Goal: Information Seeking & Learning: Get advice/opinions

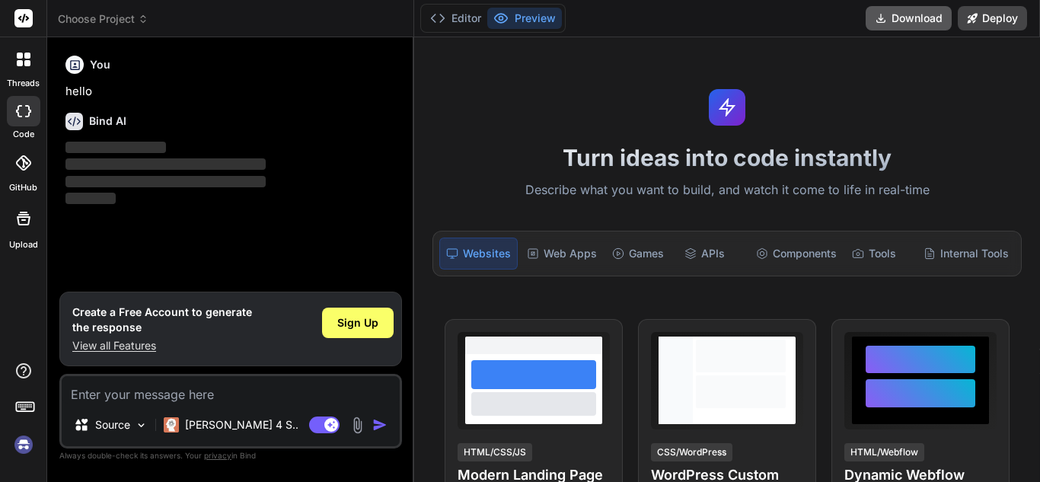
click at [929, 19] on button "Download" at bounding box center [909, 18] width 86 height 24
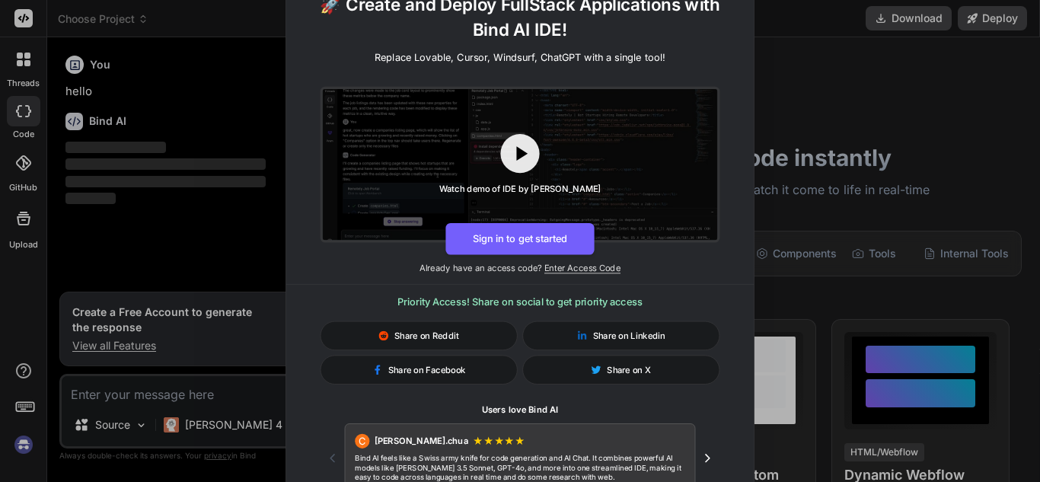
click at [993, 94] on div "🚀 Create and Deploy FullStack Applications with Bind AI IDE! Replace Lovable, C…" at bounding box center [520, 241] width 1040 height 482
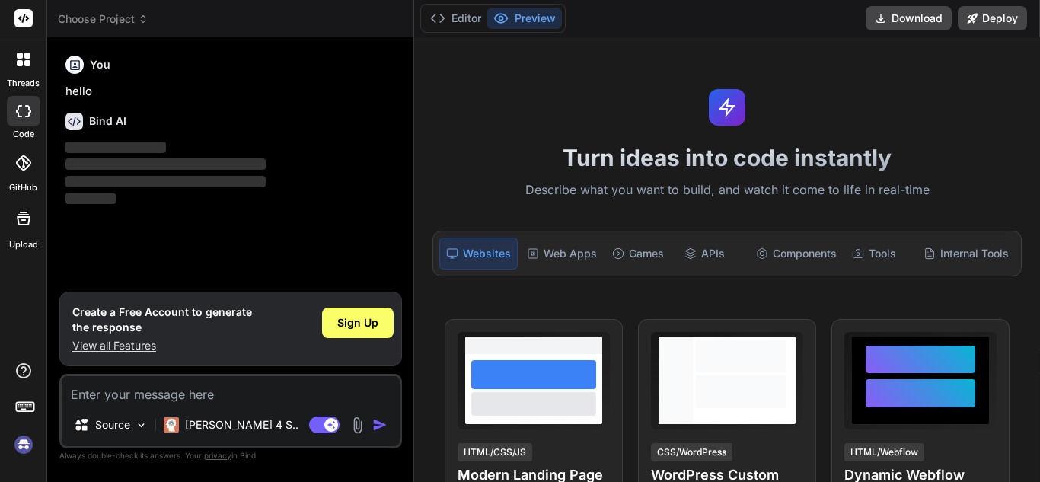
click at [18, 24] on rect at bounding box center [23, 18] width 18 height 18
click at [460, 14] on button "Editor" at bounding box center [455, 18] width 63 height 21
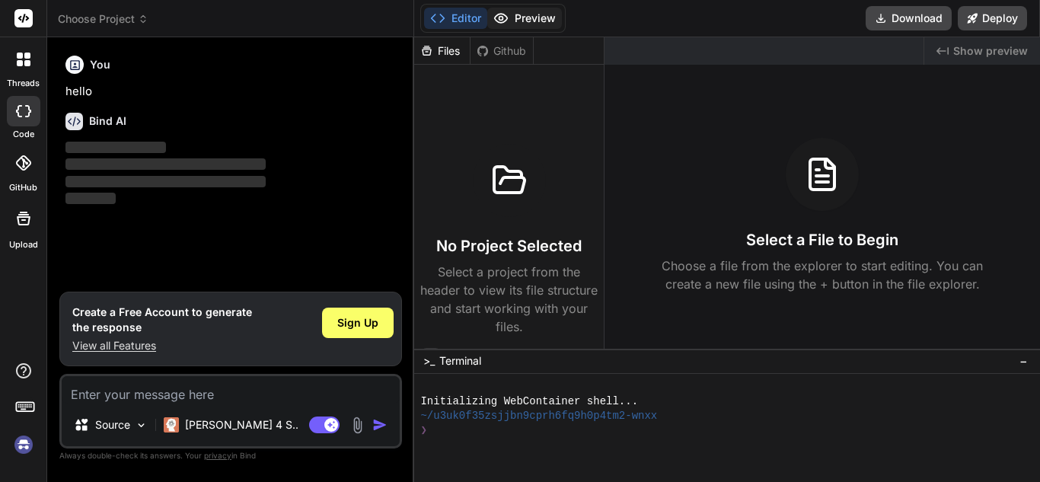
click at [518, 22] on button "Preview" at bounding box center [524, 18] width 75 height 21
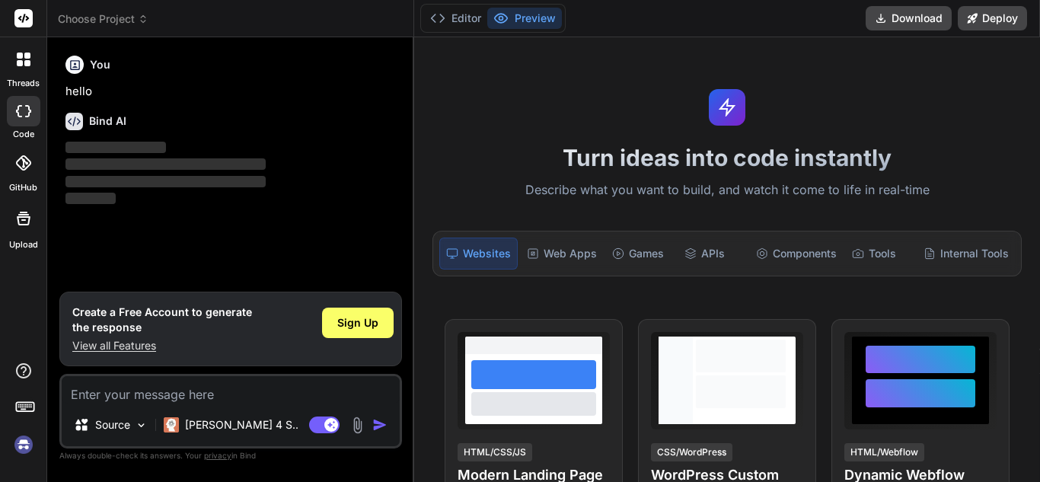
click at [22, 38] on div "threads" at bounding box center [23, 63] width 46 height 53
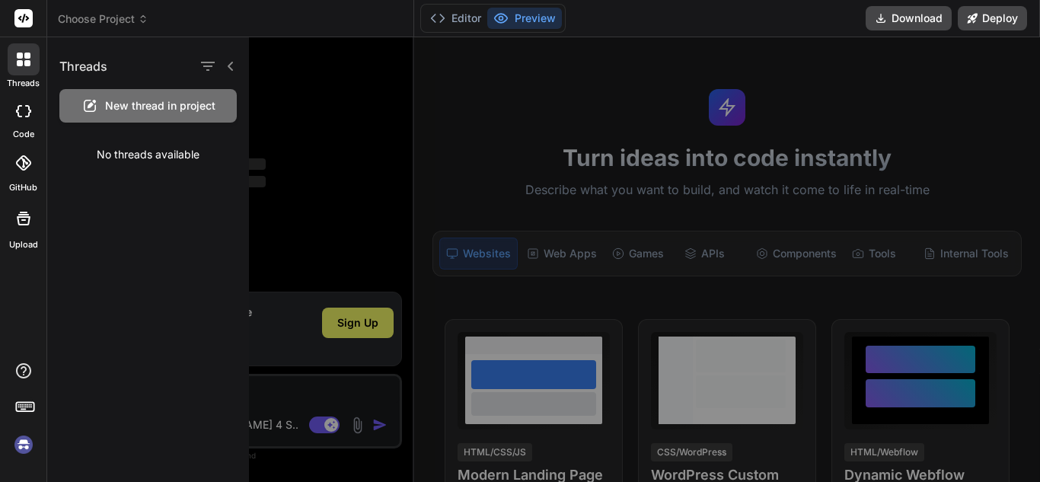
click at [915, 92] on div at bounding box center [668, 259] width 839 height 445
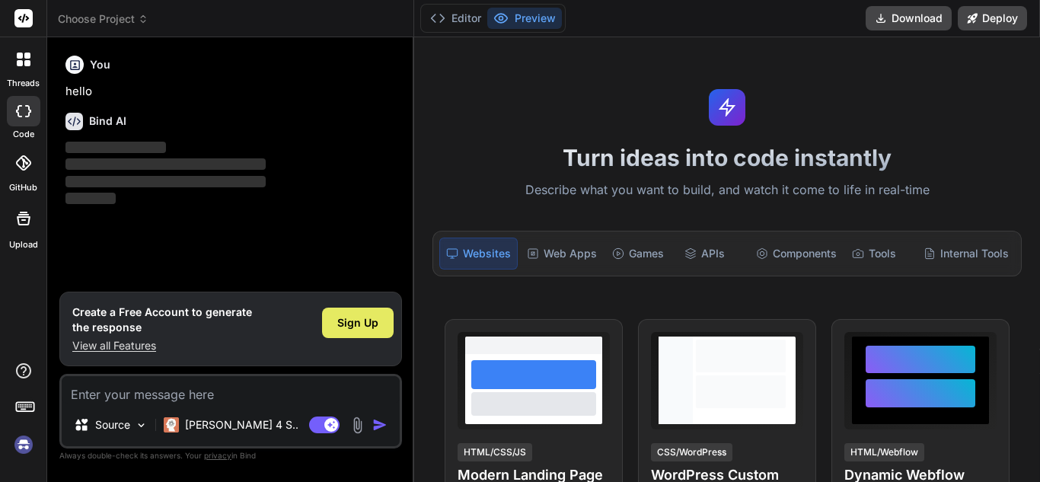
click at [363, 337] on div "Sign Up" at bounding box center [358, 323] width 72 height 30
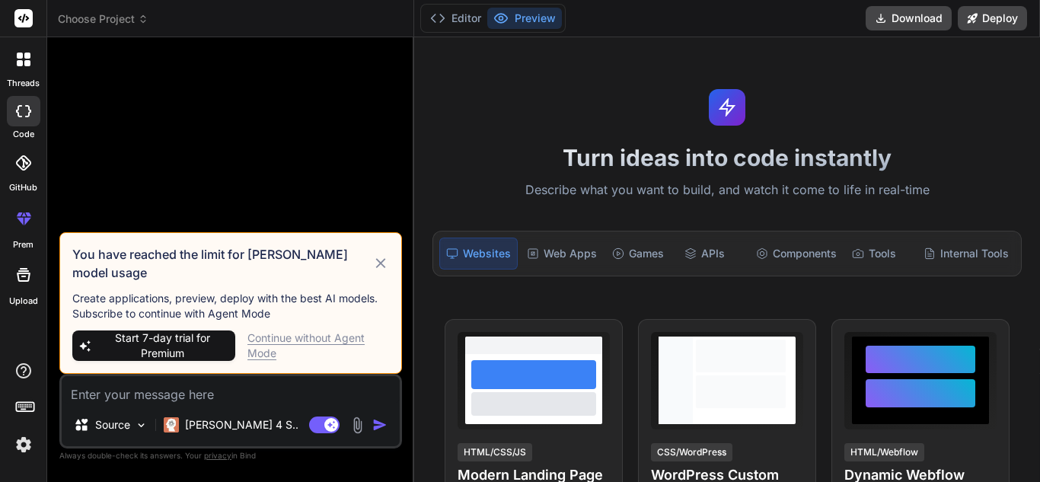
click at [330, 333] on div "Continue without Agent Mode" at bounding box center [319, 346] width 142 height 30
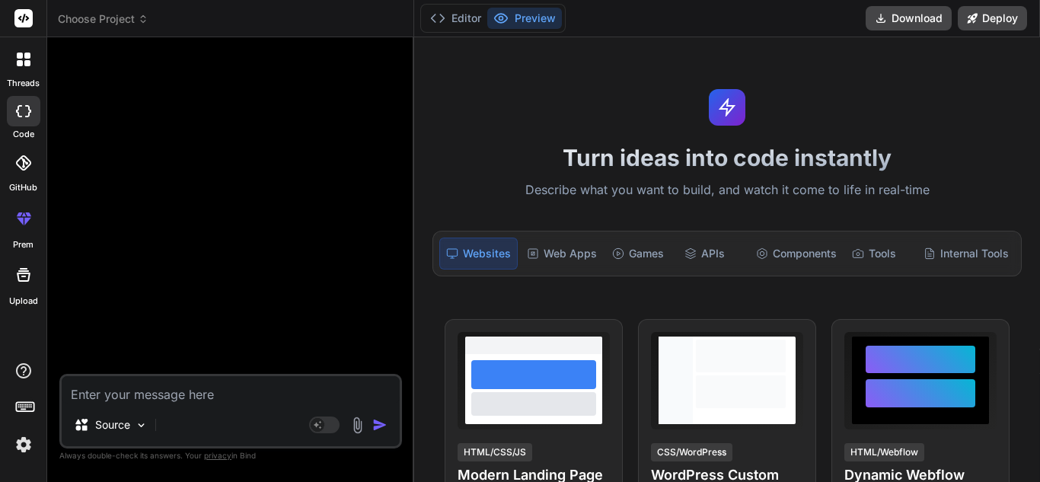
click at [235, 397] on textarea at bounding box center [231, 389] width 338 height 27
click at [203, 402] on textarea at bounding box center [231, 389] width 338 height 27
click at [30, 75] on div at bounding box center [24, 59] width 32 height 32
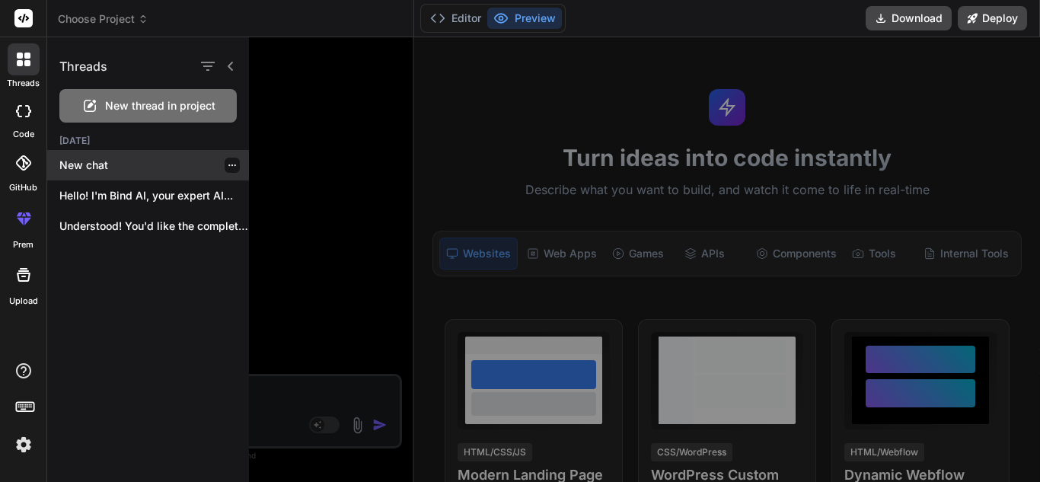
click at [228, 166] on icon "button" at bounding box center [232, 166] width 8 height 2
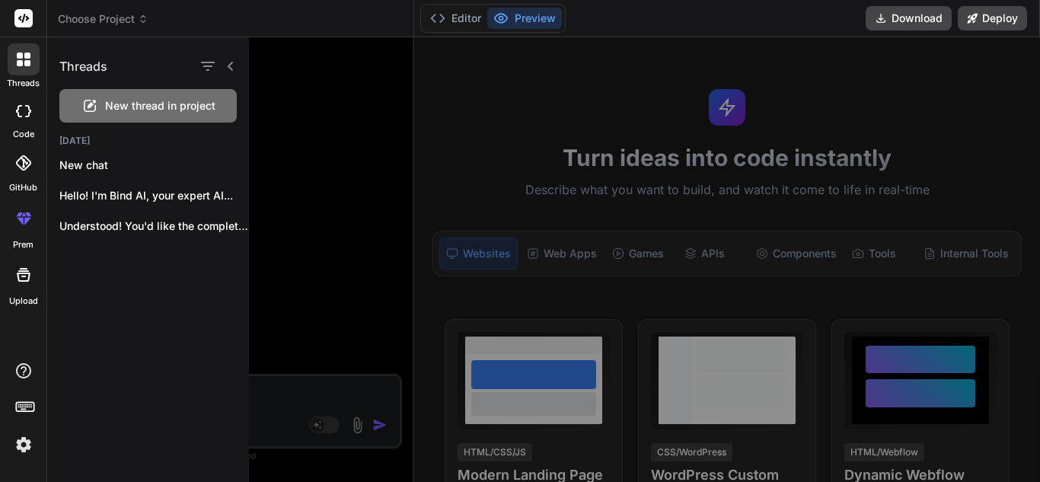
click at [148, 255] on div "Threads New thread in project [DATE] New chat Hello! I'm Bind AI, your expert A…" at bounding box center [148, 259] width 202 height 445
click at [155, 196] on p "Hello! I'm Bind AI, your expert AI..." at bounding box center [154, 195] width 190 height 15
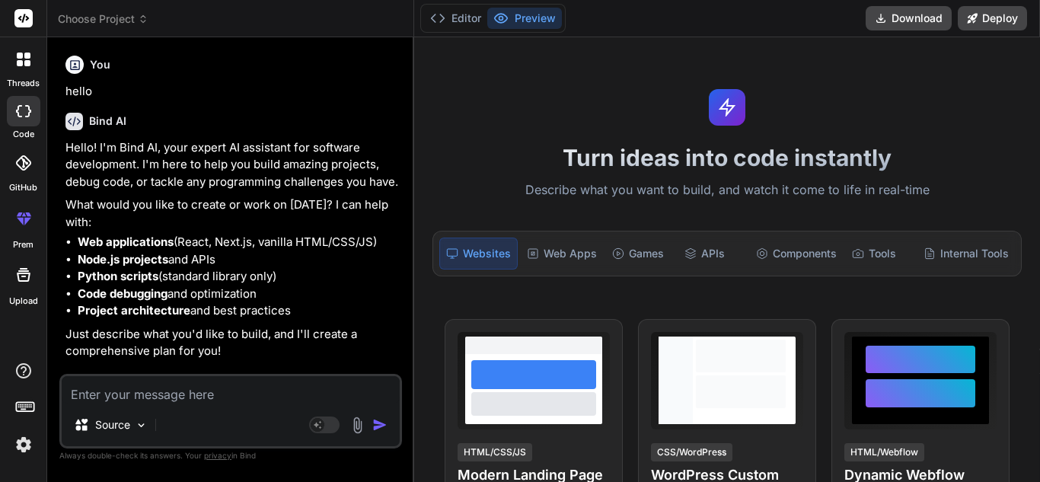
scroll to position [29, 0]
click at [24, 53] on icon at bounding box center [27, 56] width 6 height 6
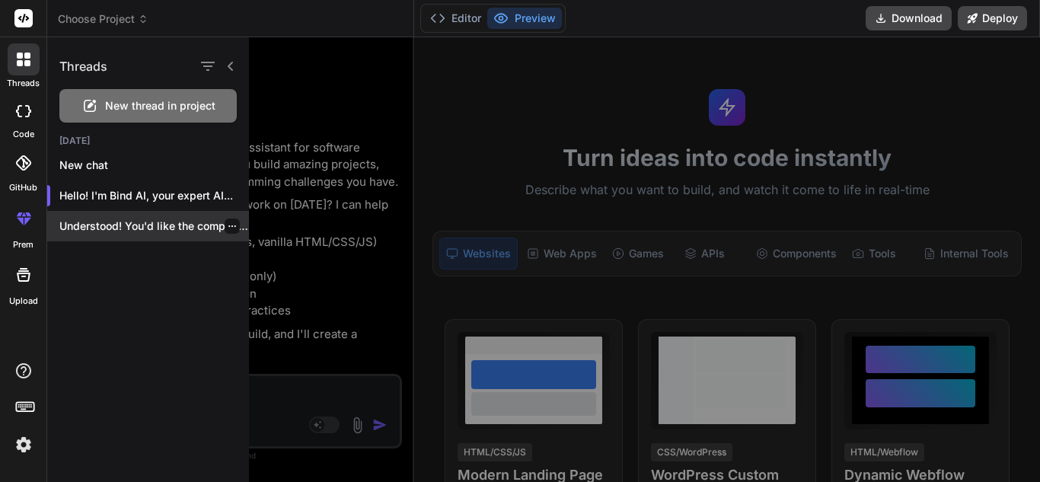
click at [139, 232] on p "Understood! You'd like the complete project artifact,..." at bounding box center [154, 226] width 190 height 15
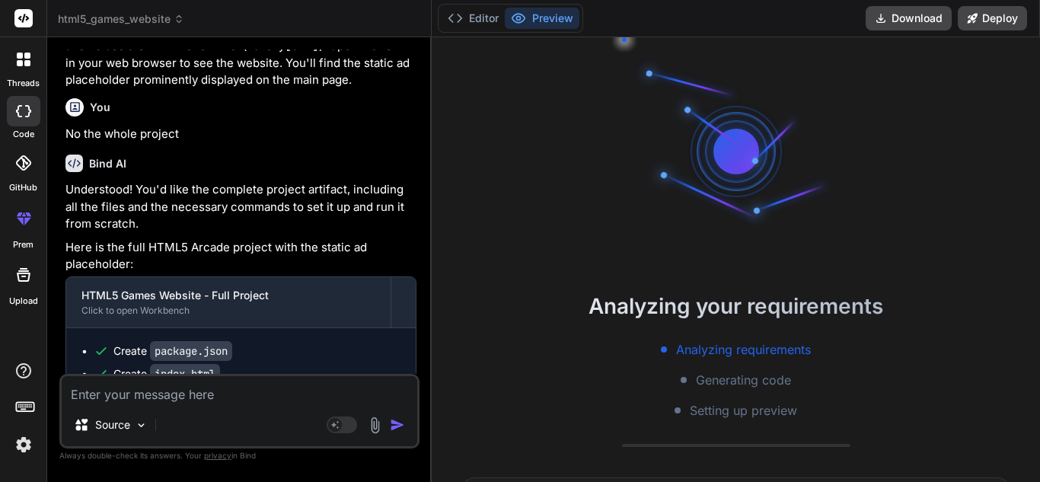
scroll to position [203, 0]
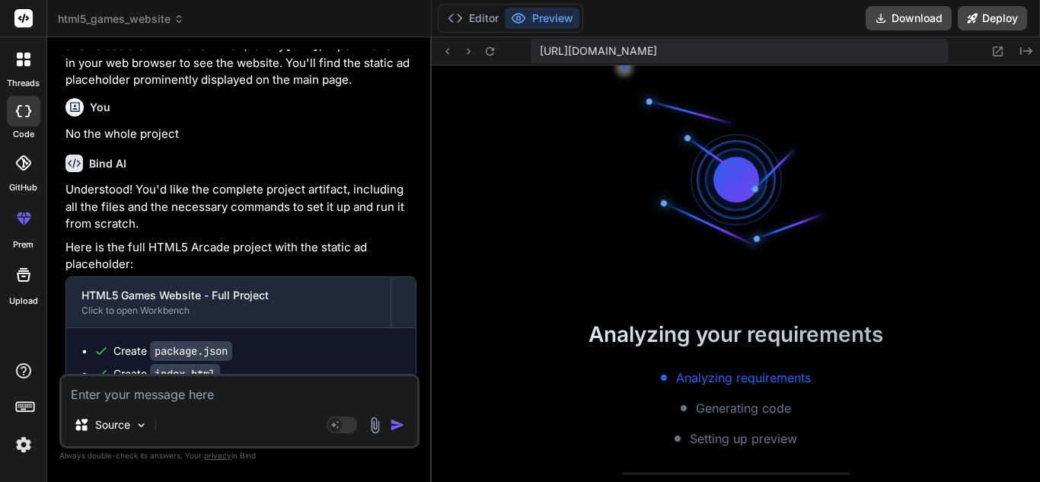
type textarea "x"
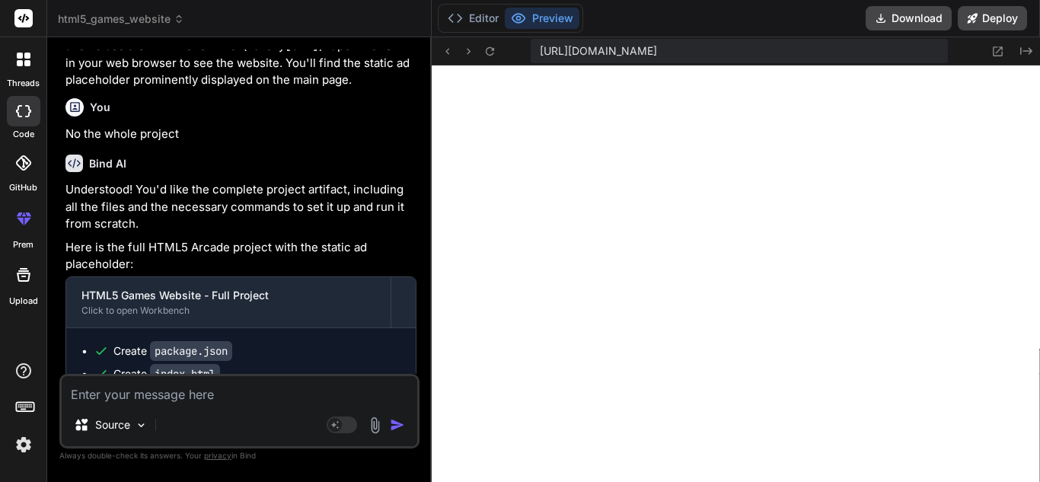
scroll to position [680, 0]
click at [213, 392] on textarea at bounding box center [240, 389] width 356 height 27
type textarea "c"
type textarea "x"
type textarea "ca"
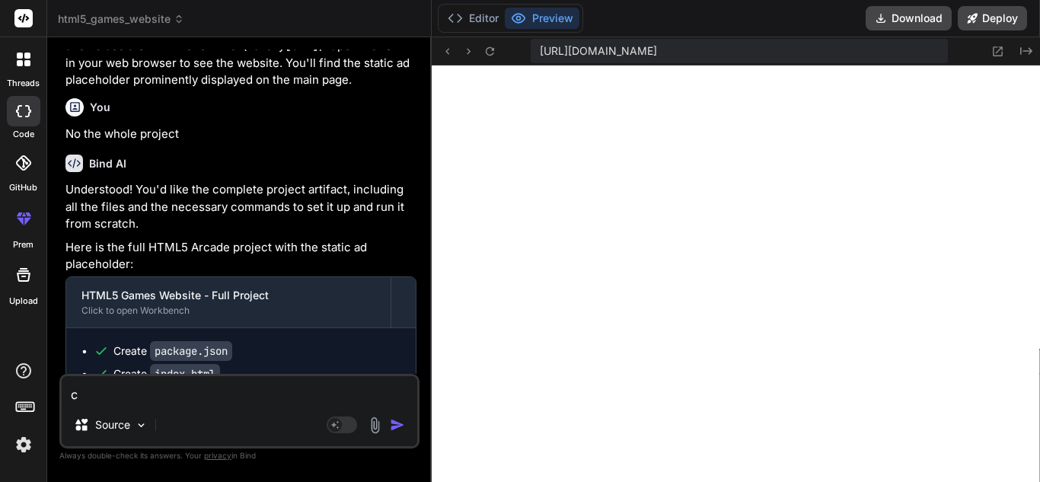
type textarea "x"
type textarea "can"
type textarea "x"
type textarea "can"
type textarea "x"
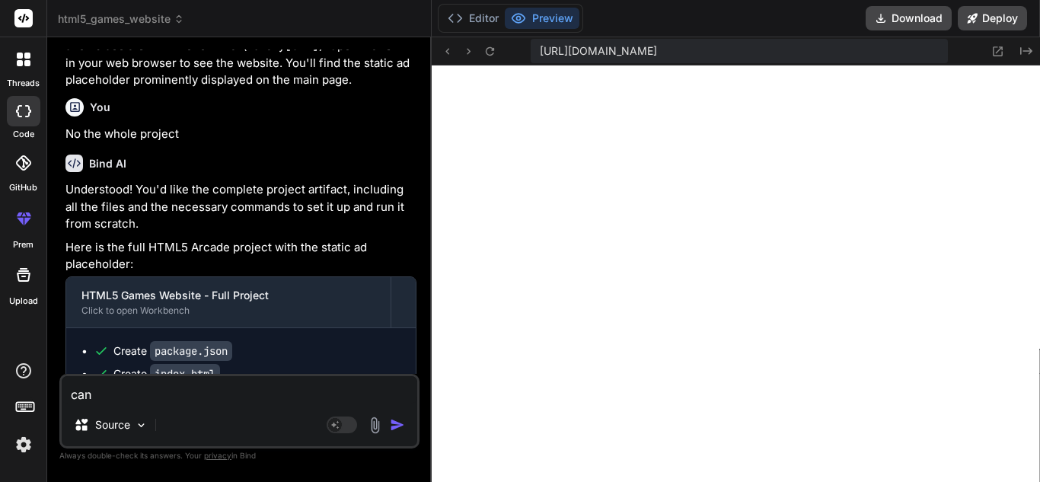
type textarea "can y"
type textarea "x"
type textarea "can yo"
type textarea "x"
type textarea "can you"
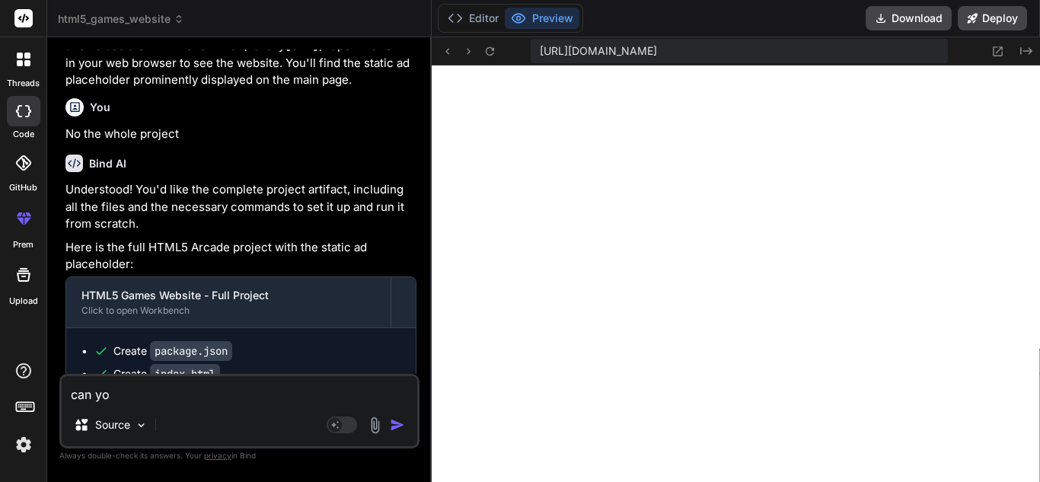
type textarea "x"
type textarea "can you"
type textarea "x"
type textarea "can you r"
type textarea "x"
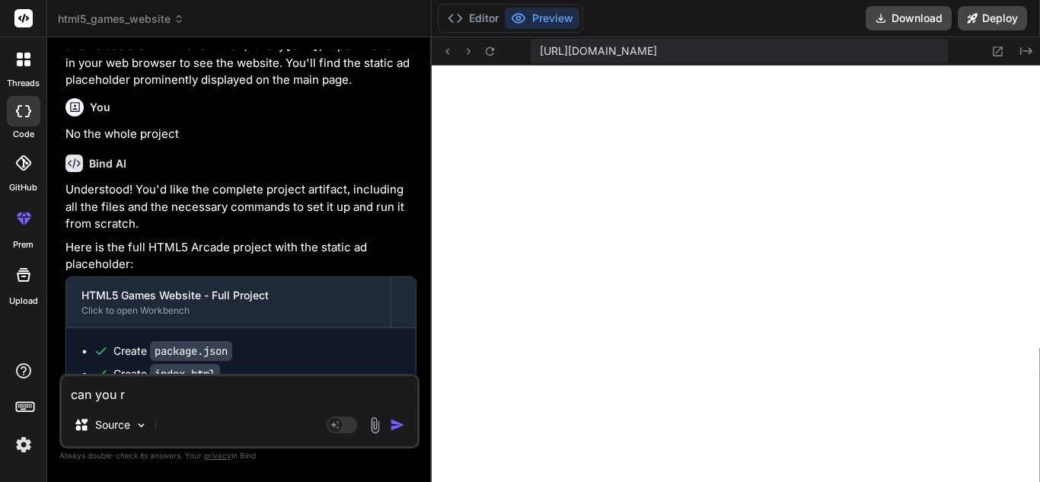
type textarea "can you re"
type textarea "x"
type textarea "can you res"
type textarea "x"
type textarea "can you resa"
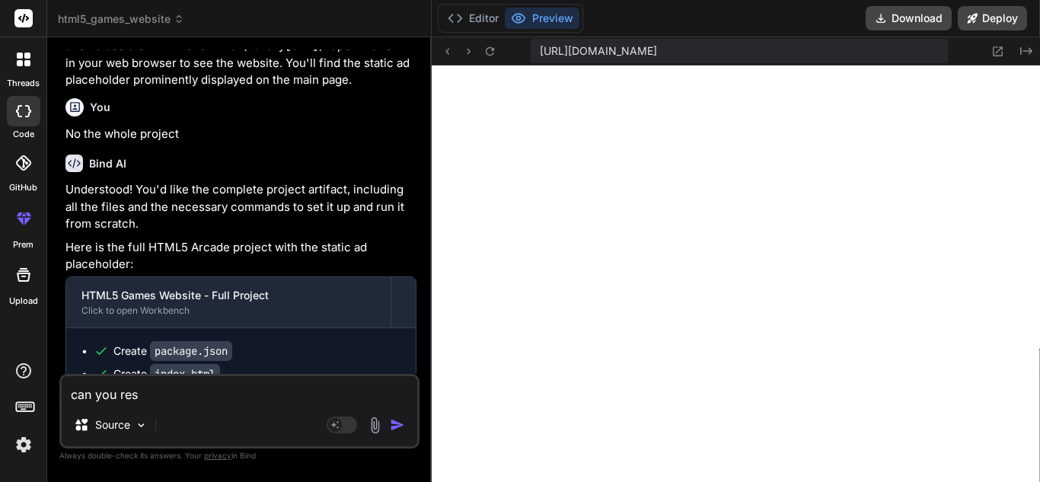
type textarea "x"
type textarea "can you resae"
type textarea "x"
type textarea "can you resa"
type textarea "x"
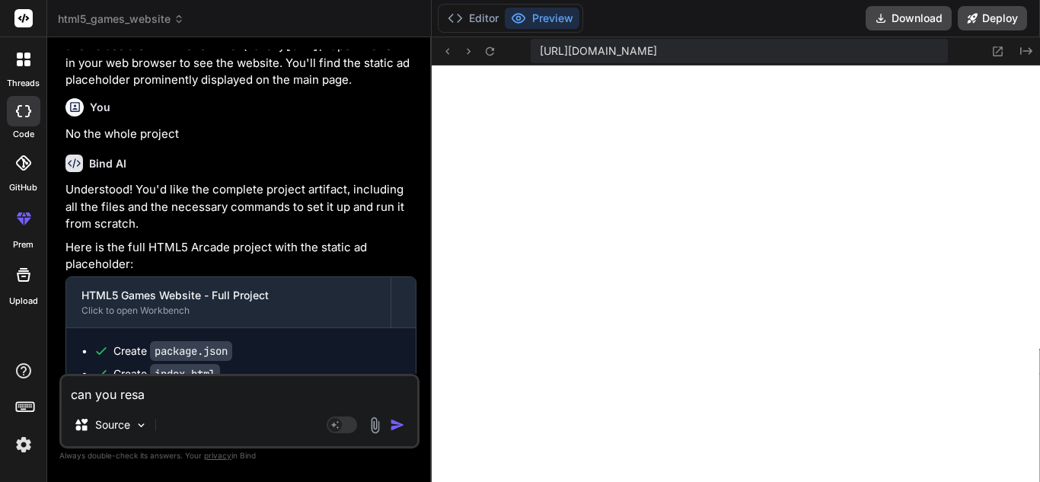
type textarea "can you res"
type textarea "x"
type textarea "can you rese"
type textarea "x"
type textarea "can you resea"
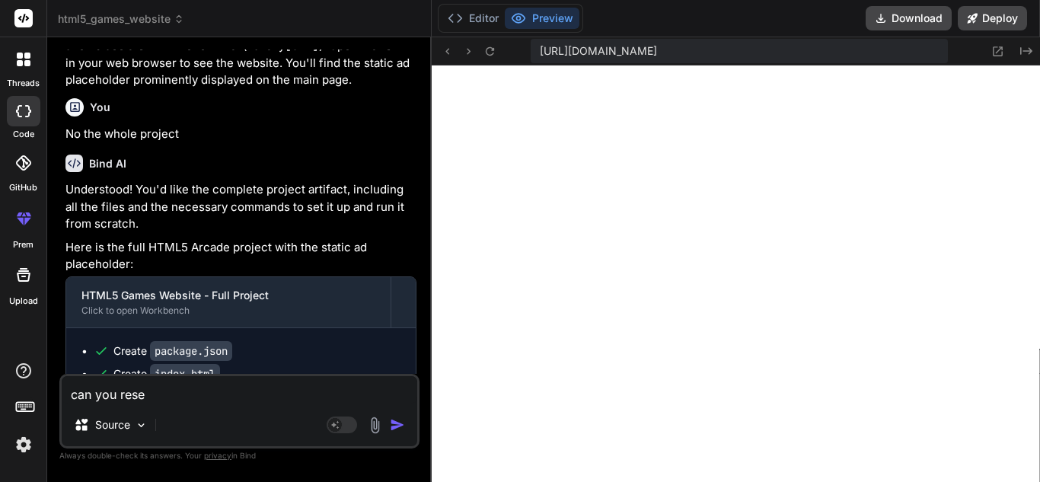
type textarea "x"
type textarea "can you resear"
type textarea "x"
type textarea "can you researc"
type textarea "x"
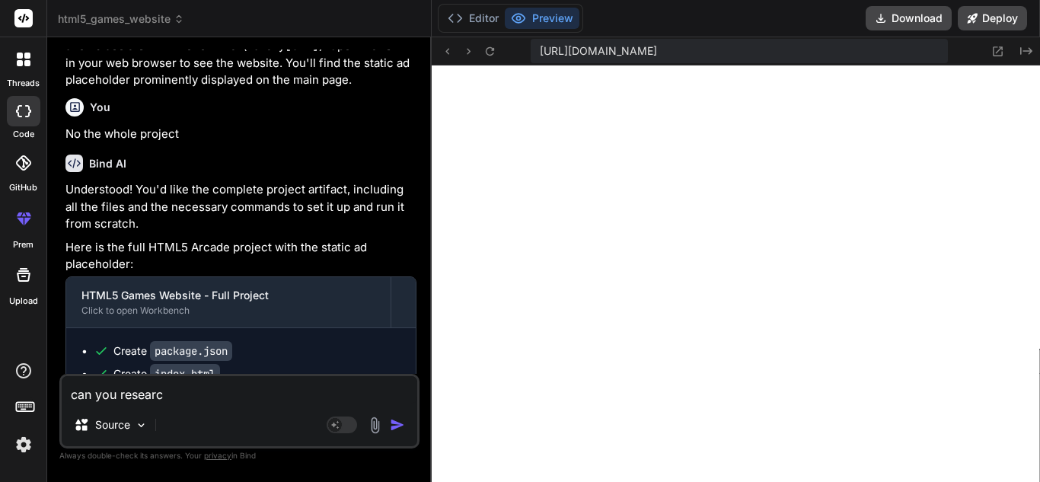
type textarea "can you research"
type textarea "x"
type textarea "can you research"
type textarea "x"
type textarea "can you research r"
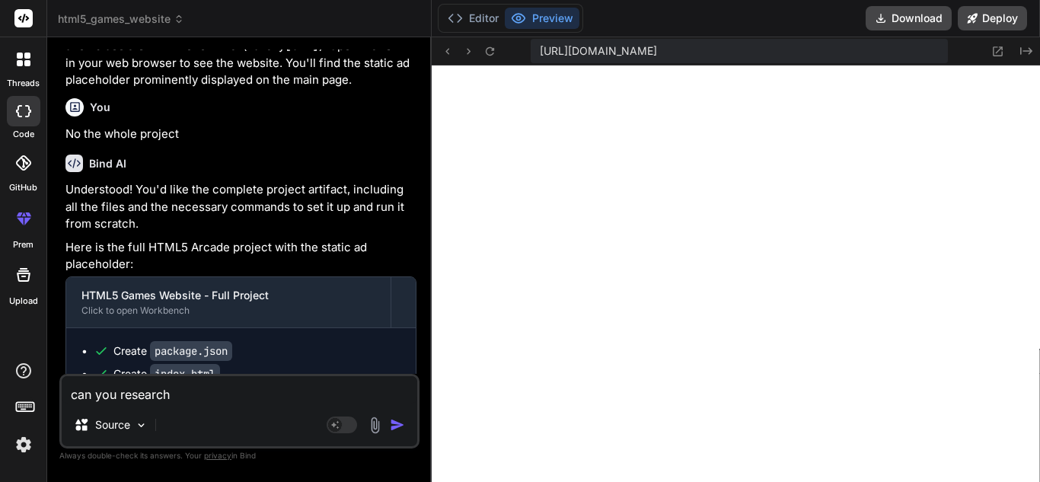
type textarea "x"
type textarea "can you research"
type textarea "x"
type textarea "can you research f"
type textarea "x"
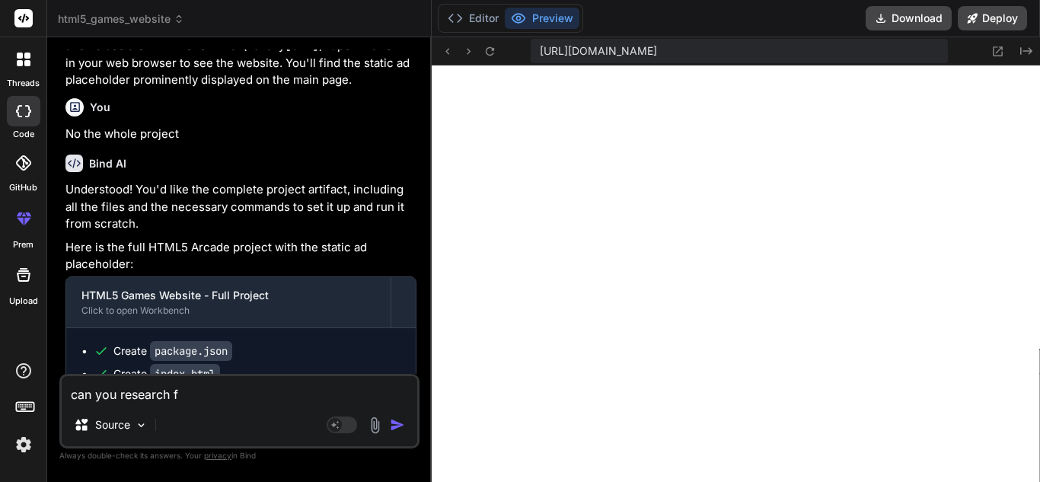
type textarea "can you research fr"
type textarea "x"
type textarea "can you research fre"
type textarea "x"
type textarea "can you research free"
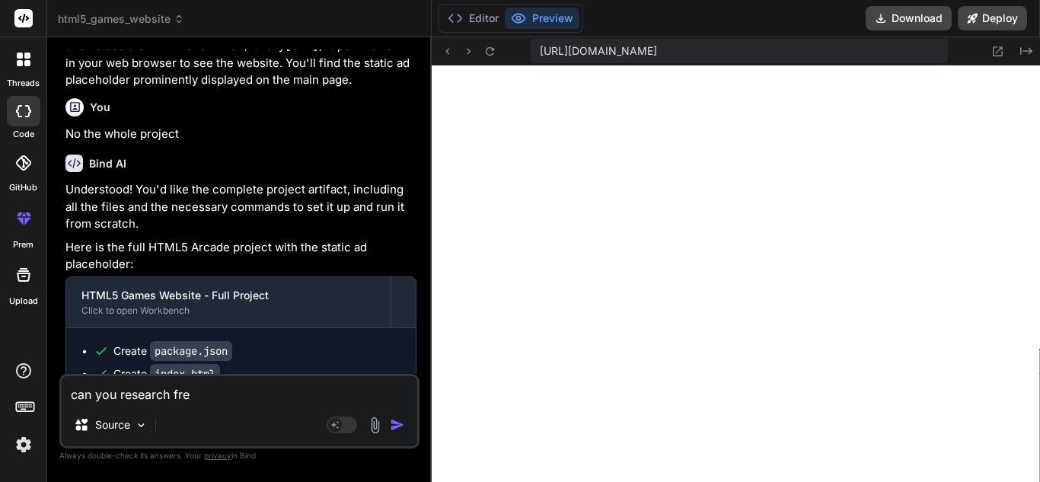
type textarea "x"
type textarea "can you research free"
type textarea "x"
type textarea "can you research free s"
type textarea "x"
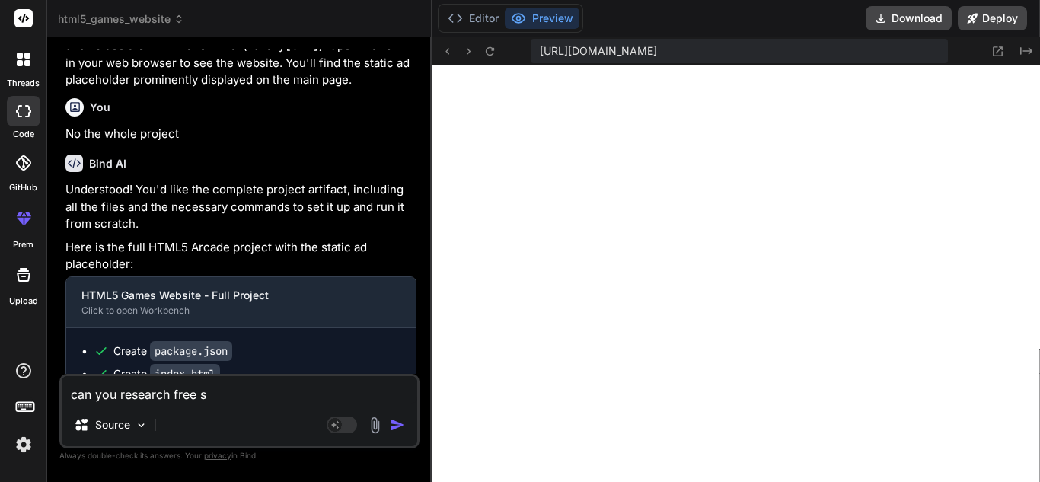
type textarea "can you research free si"
type textarea "x"
type textarea "can you research free s"
type textarea "x"
type textarea "can you research free"
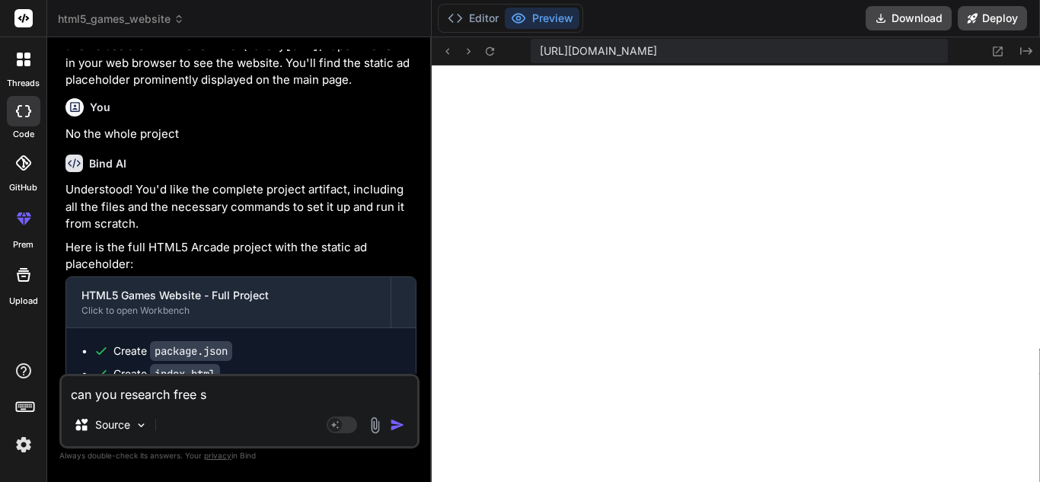
type textarea "x"
type textarea "can you research free s"
type textarea "x"
type textarea "can you research free st"
type textarea "x"
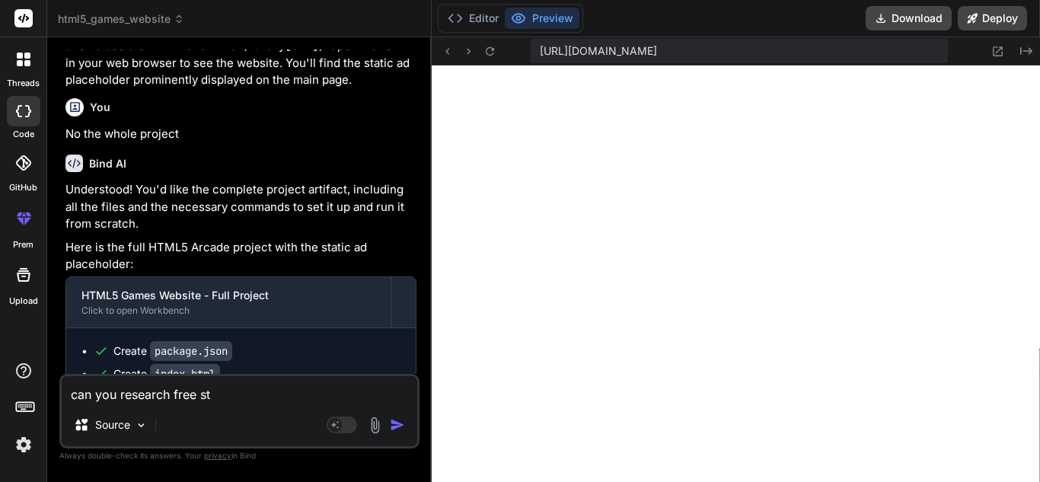
type textarea "can you research free sta"
type textarea "x"
type textarea "can you research free stat"
type textarea "x"
type textarea "can you research free stati"
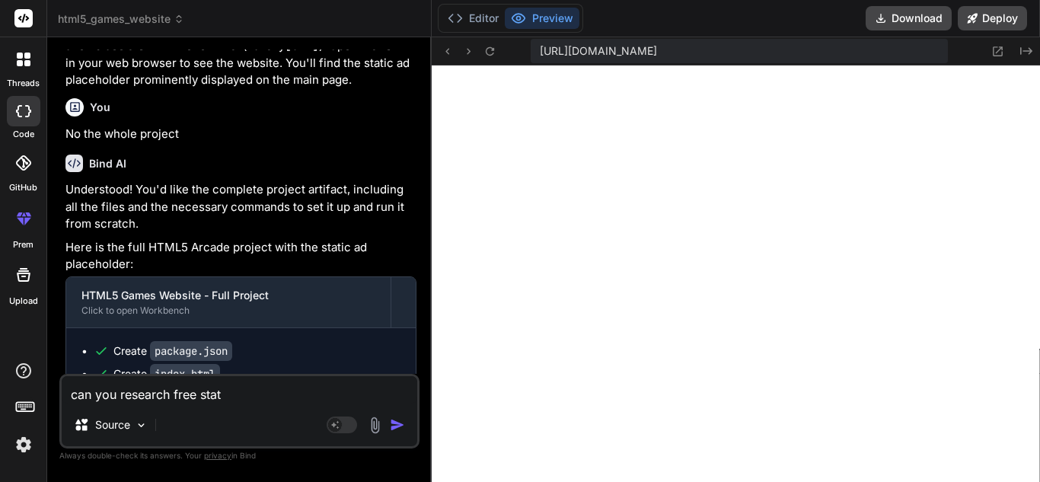
type textarea "x"
type textarea "can you research free static"
type textarea "x"
type textarea "can you research free static"
type textarea "x"
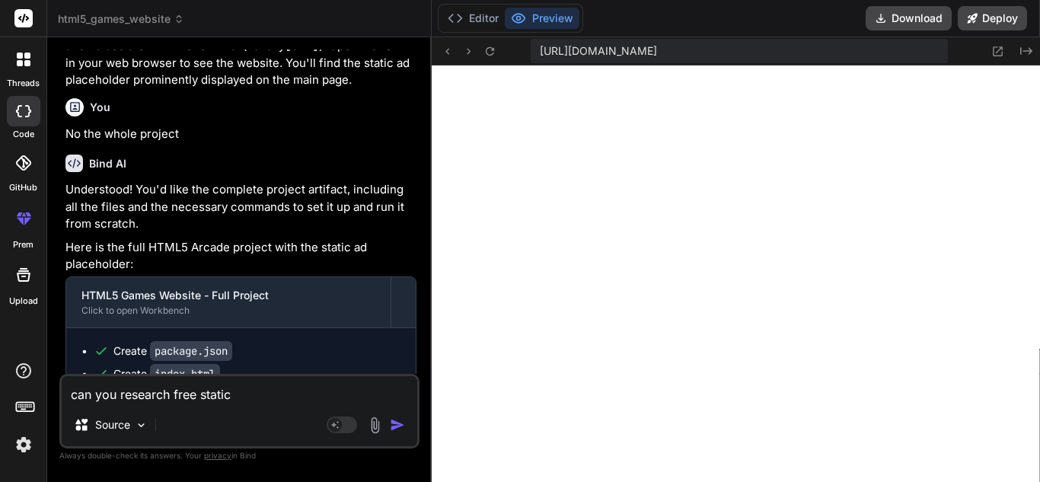
type textarea "can you research free static a"
type textarea "x"
type textarea "can you research free static ad"
type textarea "x"
type textarea "can you research free static ads"
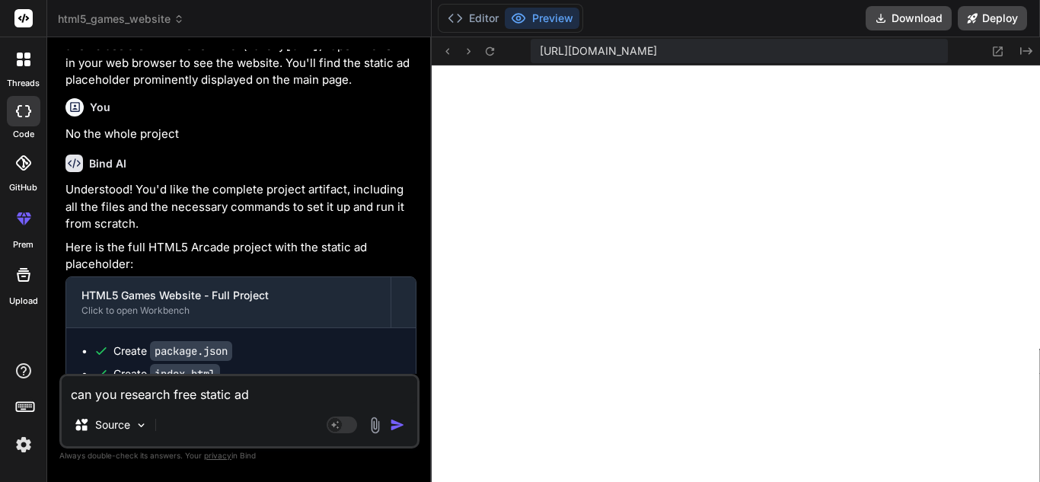
type textarea "x"
type textarea "can you research free static ads"
type textarea "x"
type textarea "can you research free static ads t"
type textarea "x"
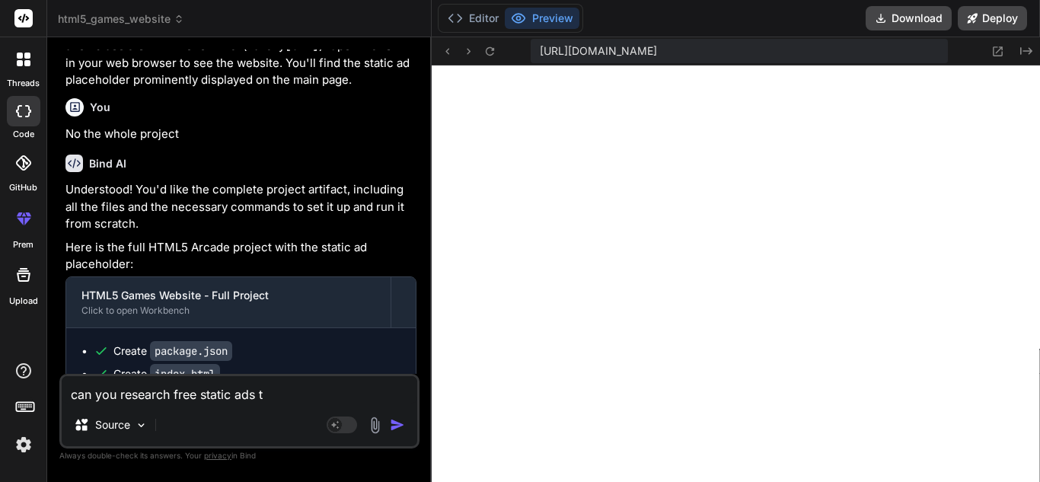
type textarea "can you research free static ads to"
type textarea "x"
type textarea "can you research free static ads to"
type textarea "x"
type textarea "can you research free static ads to p"
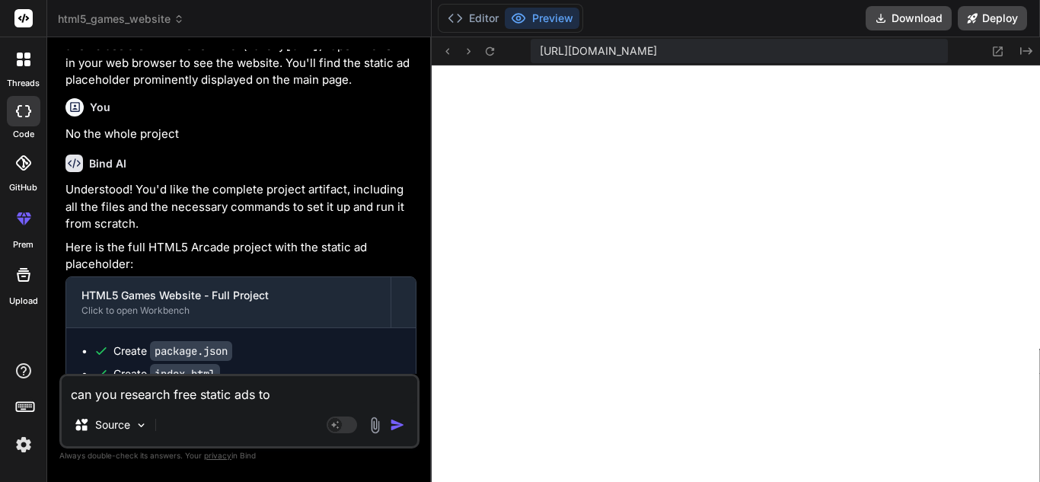
type textarea "x"
type textarea "can you research free static ads to pl"
type textarea "x"
type textarea "can you research free static ads to pla"
type textarea "x"
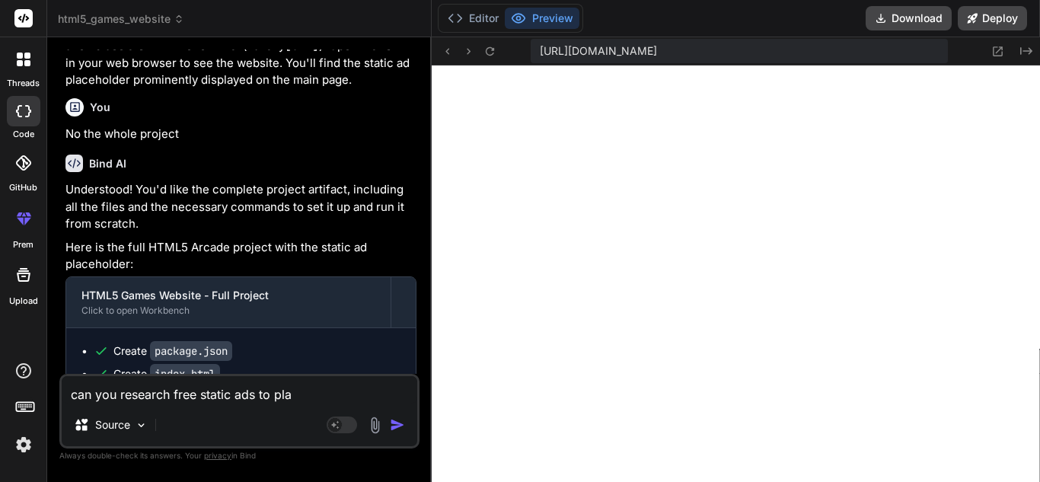
type textarea "can you research free static ads to pl"
type textarea "x"
type textarea "can you research free static ads to p"
type textarea "x"
type textarea "can you research free static ads to"
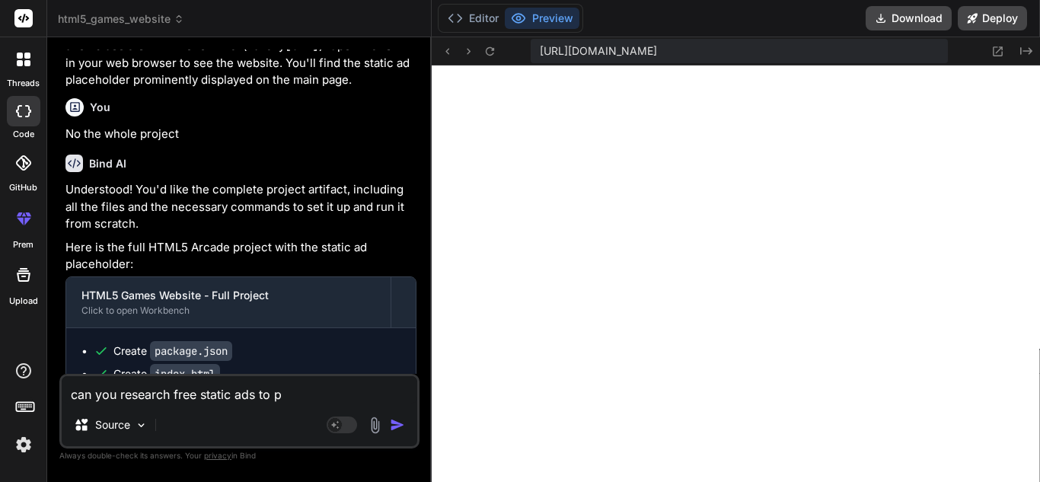
type textarea "x"
type textarea "can you research free static ads to"
type textarea "x"
type textarea "can you research free static ads t"
type textarea "x"
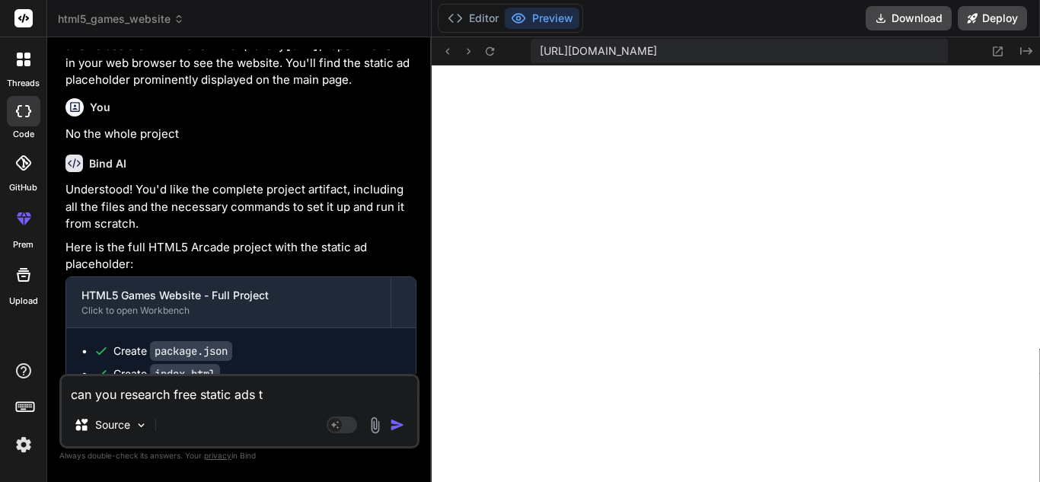
type textarea "can you research free static ads"
type textarea "x"
type textarea "can you research free static ads"
type textarea "x"
type textarea "can you research free static ad"
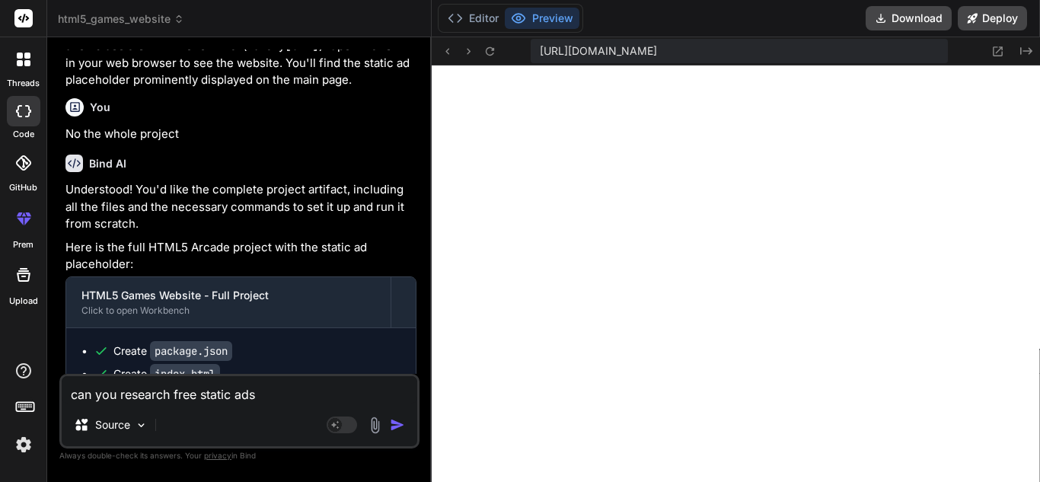
type textarea "x"
type textarea "can you research free static a"
type textarea "x"
type textarea "can you research free static"
type textarea "x"
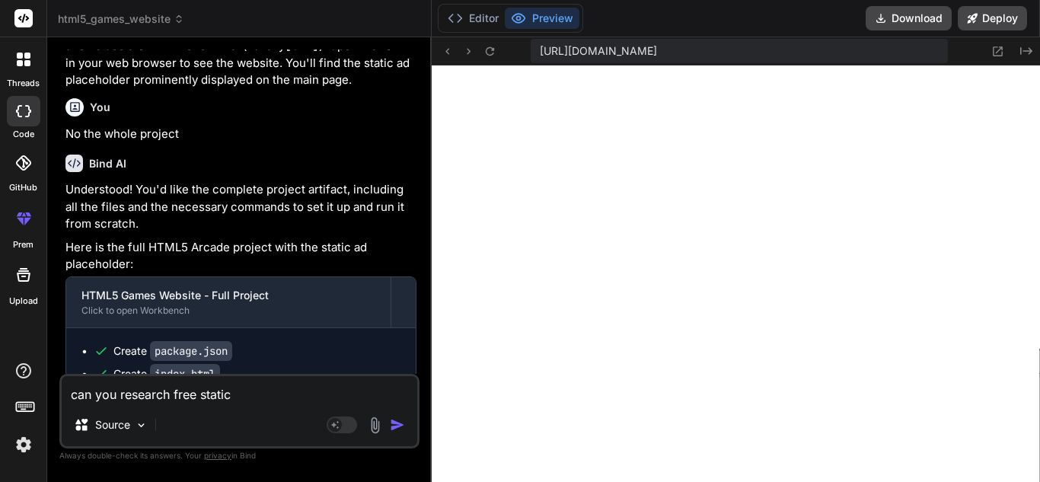
type textarea "can you research free static"
type textarea "x"
type textarea "can you research free stati"
type textarea "x"
type textarea "can you research free stat"
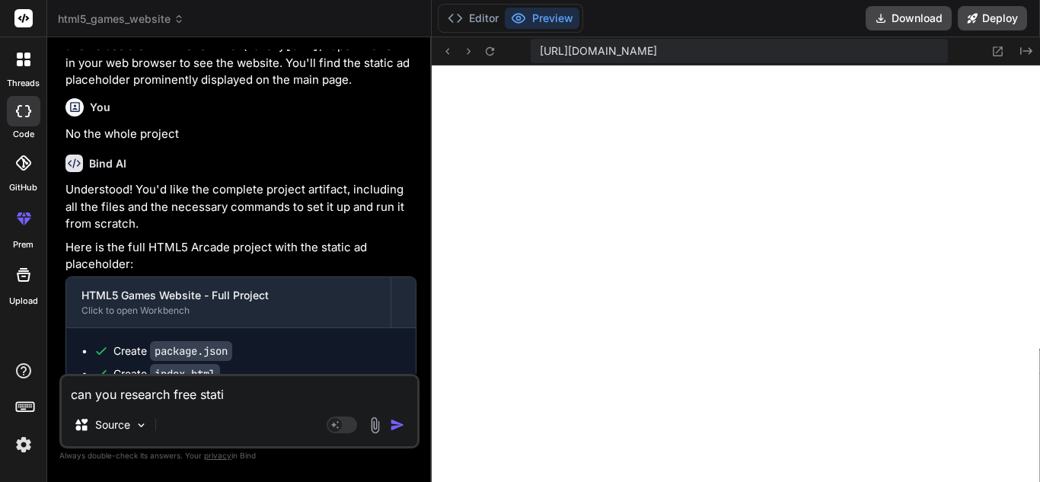
type textarea "x"
type textarea "can you research free sta"
type textarea "x"
type textarea "can you research free st"
type textarea "x"
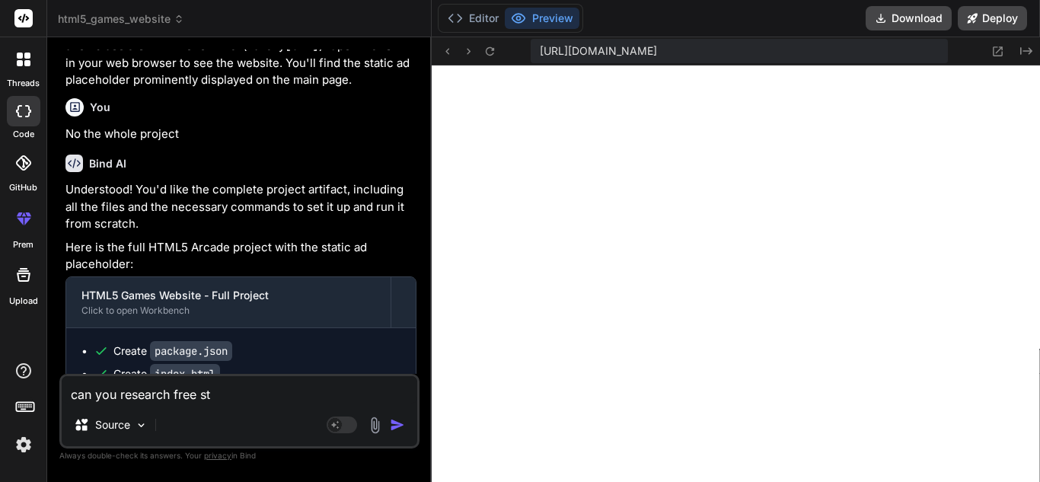
type textarea "can you research free s"
type textarea "x"
type textarea "can you research free"
type textarea "x"
type textarea "can you research free r"
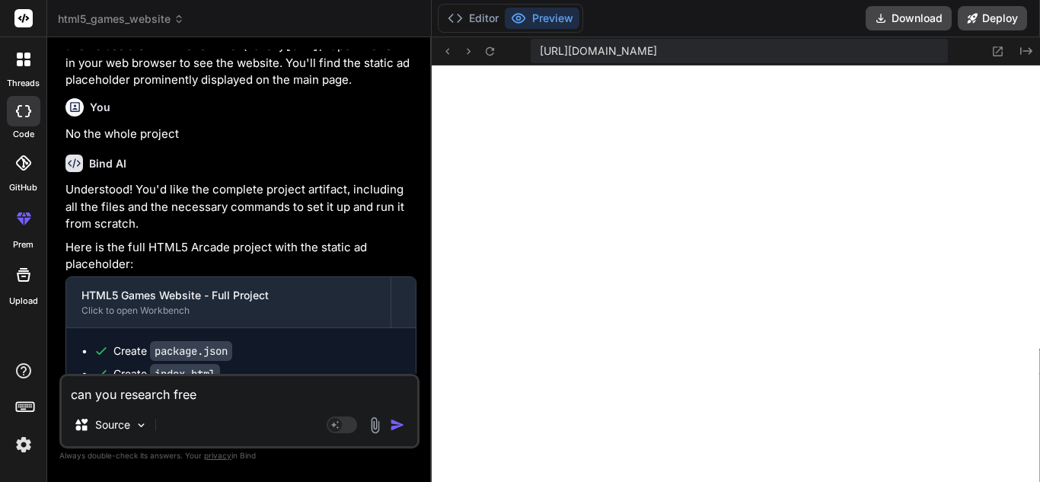
type textarea "x"
type textarea "can you research free re"
type textarea "x"
type textarea "can you research free rea"
type textarea "x"
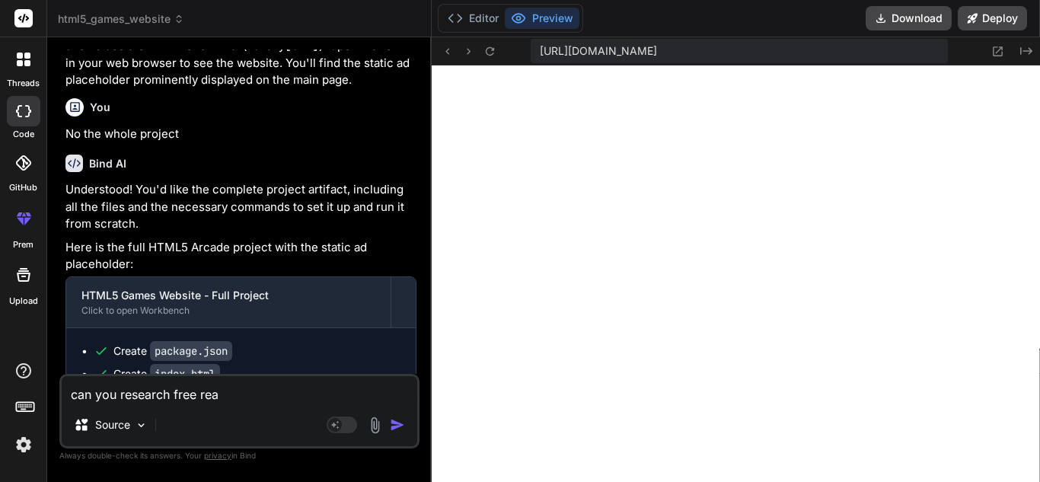
type textarea "can you research free real"
type textarea "x"
type textarea "can you research free real"
type textarea "x"
type textarea "can you research free real s"
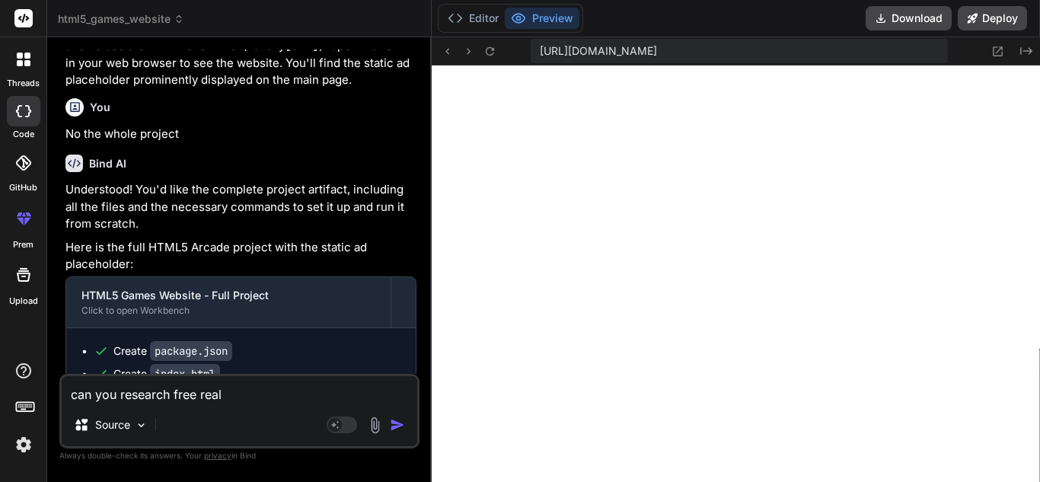
type textarea "x"
type textarea "can you research free real st"
type textarea "x"
type textarea "can you research free real sta"
type textarea "x"
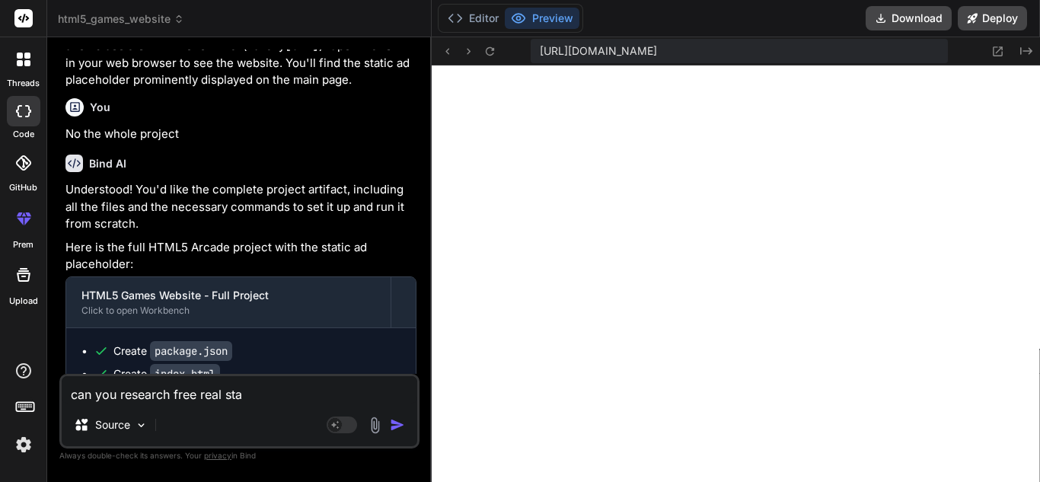
type textarea "can you research free real stat"
type textarea "x"
type textarea "can you research free real stati"
type textarea "x"
type textarea "can you research free real static"
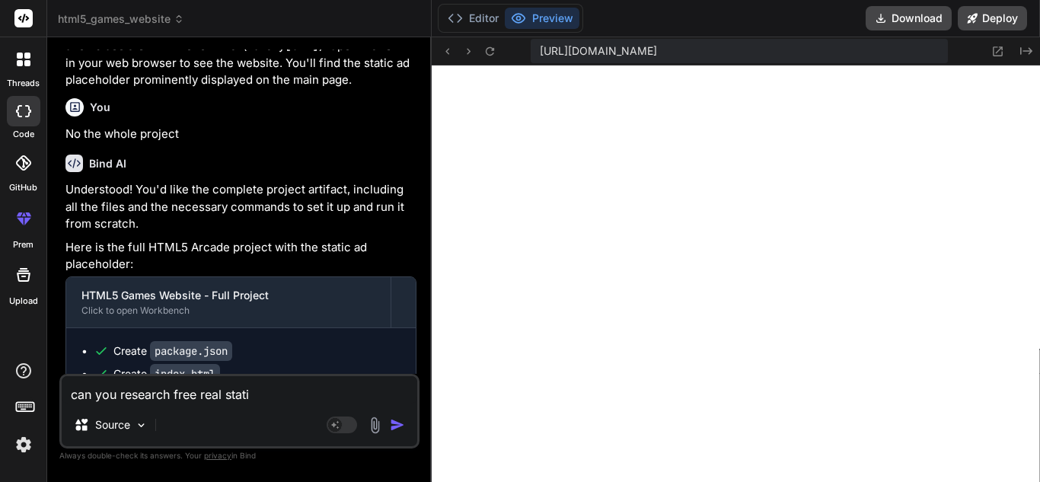
type textarea "x"
type textarea "can you research free real static"
type textarea "x"
type textarea "can you research free real static a"
type textarea "x"
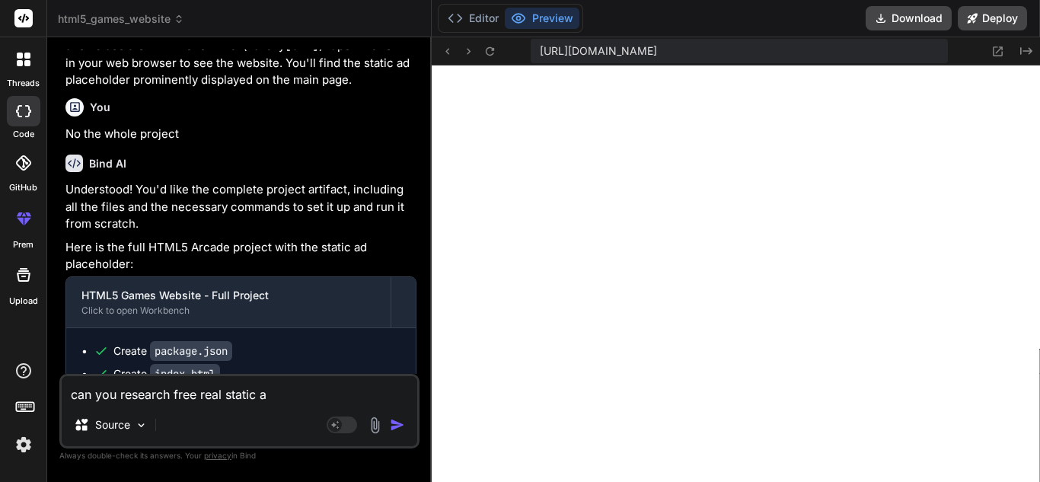
type textarea "can you research free real static ad"
type textarea "x"
type textarea "can you research free real static ads"
type textarea "x"
type textarea "can you research free real static ads"
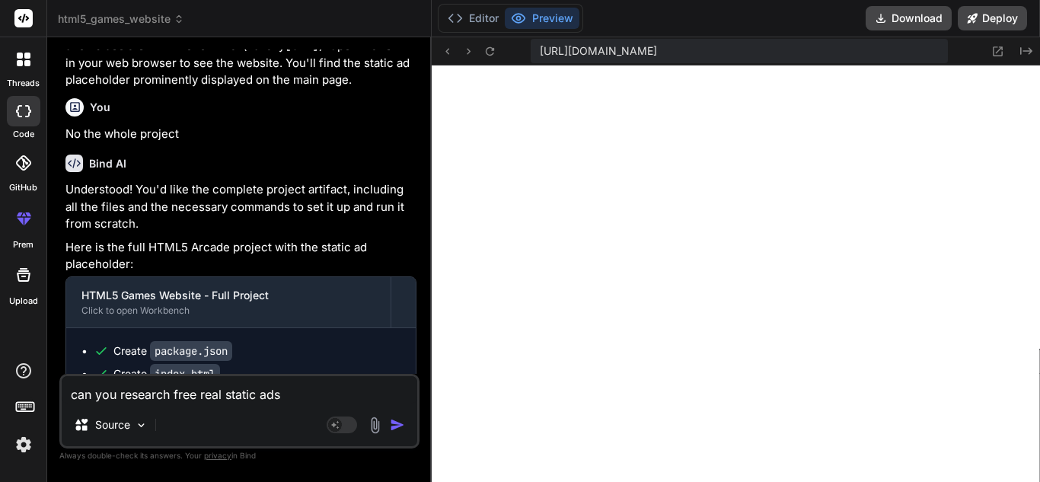
type textarea "x"
type textarea "can you research free real static ads t"
type textarea "x"
type textarea "can you research free real static ads to"
type textarea "x"
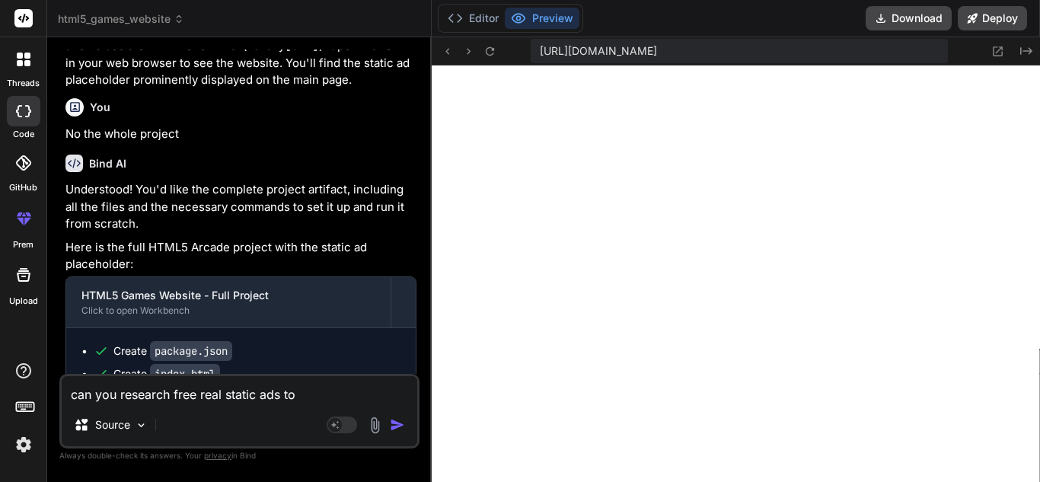
type textarea "can you research free real static ads to"
type textarea "x"
type textarea "can you research free real static ads to p"
type textarea "x"
type textarea "can you research free real static ads to pl"
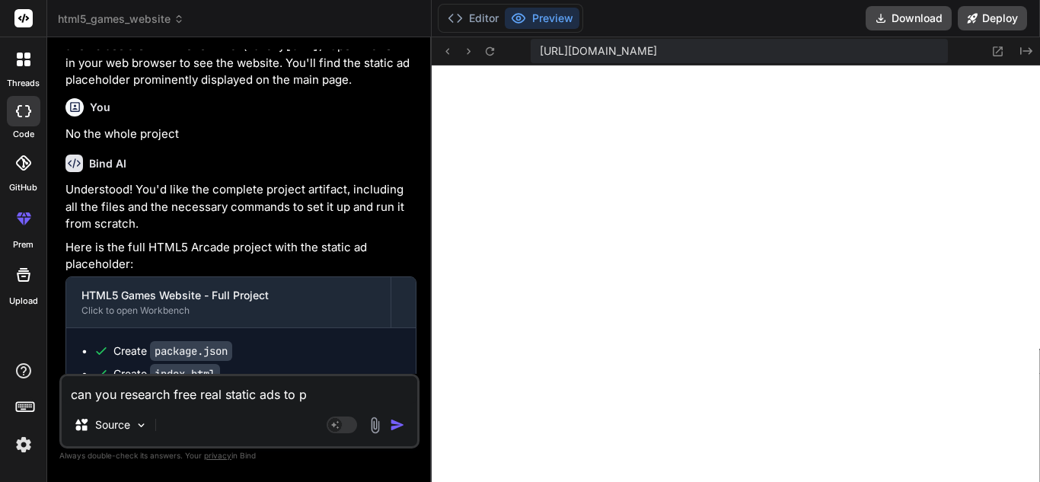
type textarea "x"
type textarea "can you research free real static ads to pla"
type textarea "x"
type textarea "can you research free real static ads to plac"
type textarea "x"
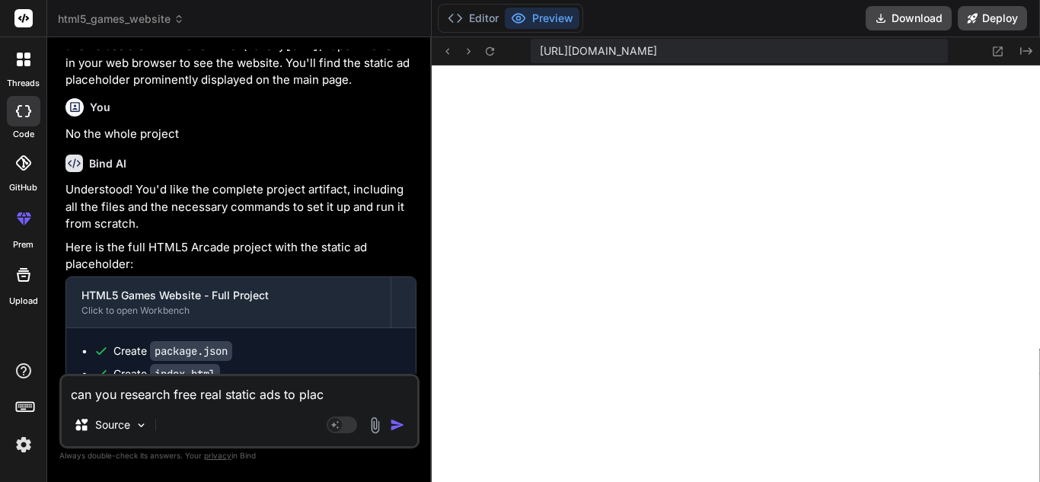
type textarea "can you research free real static ads to place"
type textarea "x"
type textarea "can you research free real static ads to place"
type textarea "x"
type textarea "can you research free real static ads to place o"
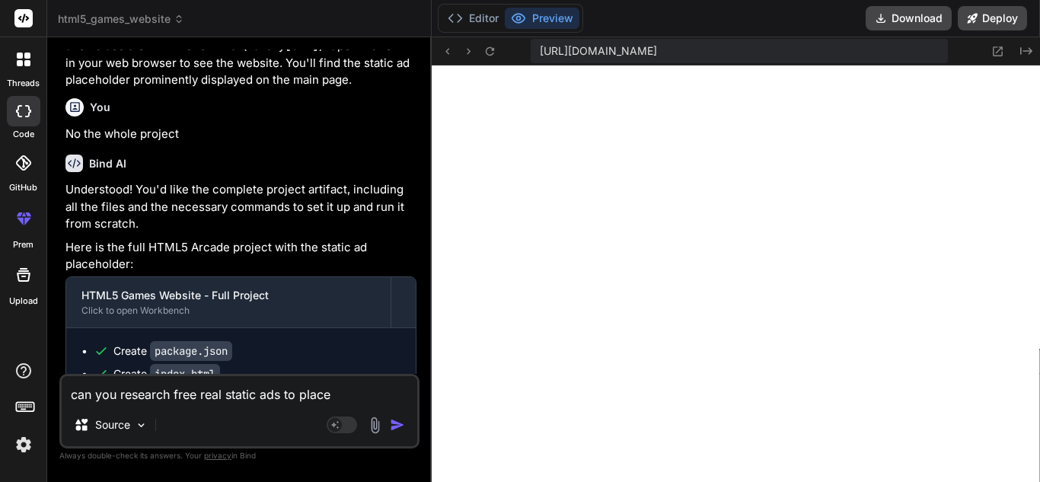
type textarea "x"
type textarea "can you research free real static ads to place on"
type textarea "x"
type textarea "can you research free real static ads to place on"
type textarea "x"
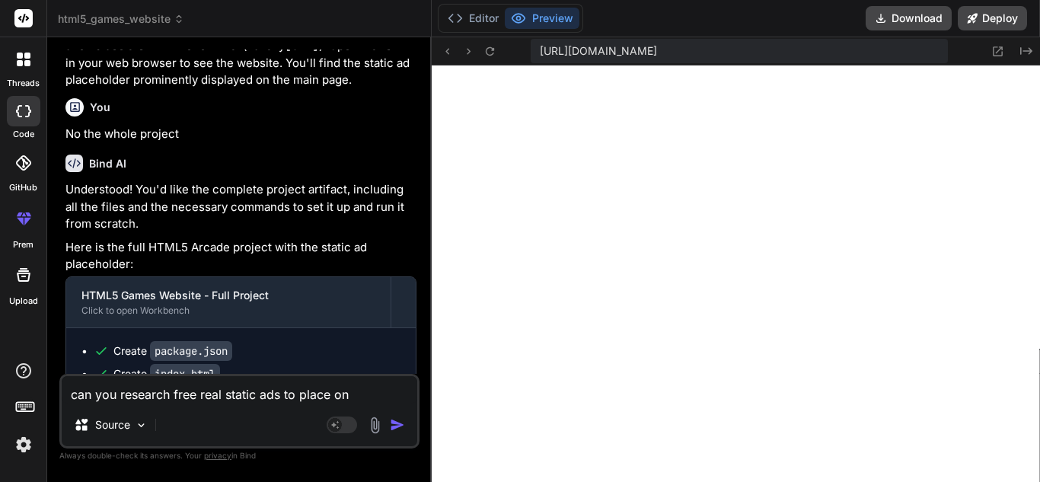
type textarea "can you research free real static ads to place on"
type textarea "x"
type textarea "can you research free real static ads to place o"
type textarea "x"
type textarea "can you research free real static ads to place"
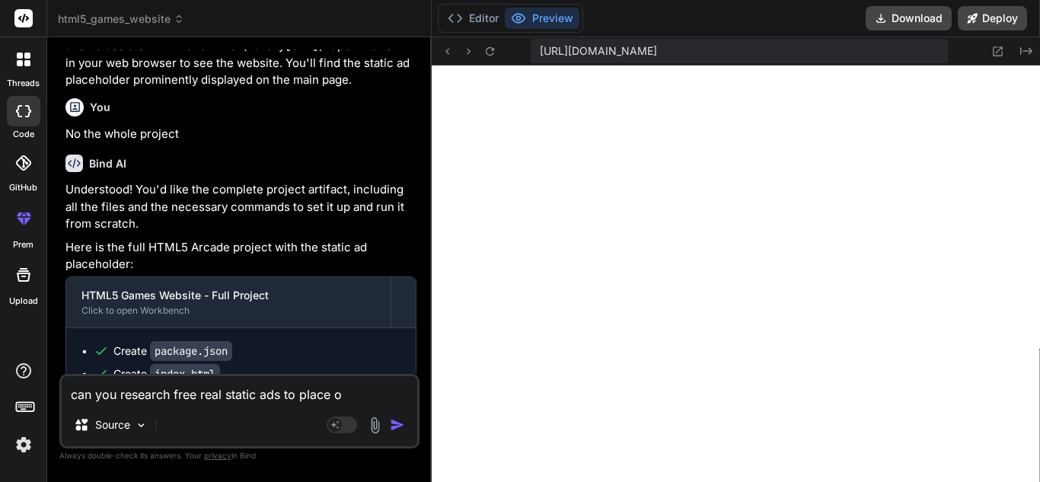
type textarea "x"
type textarea "can you research free real static ads to place f"
type textarea "x"
type textarea "can you research free real static ads to place fo"
type textarea "x"
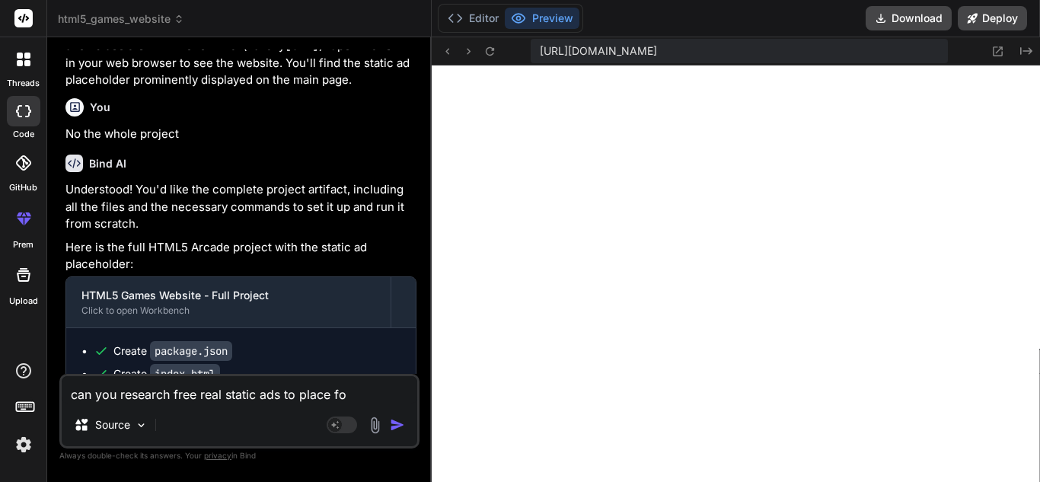
type textarea "can you research free real static ads to place for"
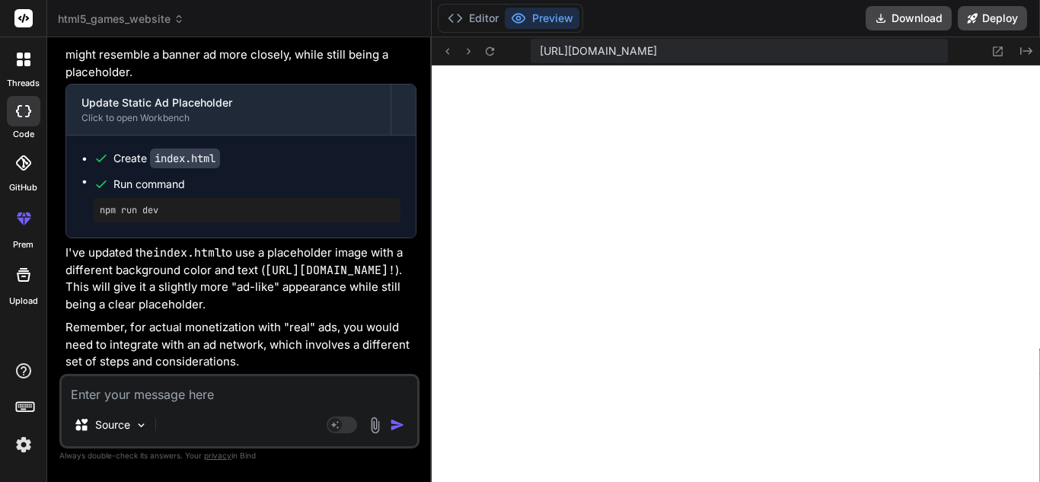
scroll to position [3163, 0]
click at [494, 53] on icon at bounding box center [490, 50] width 8 height 8
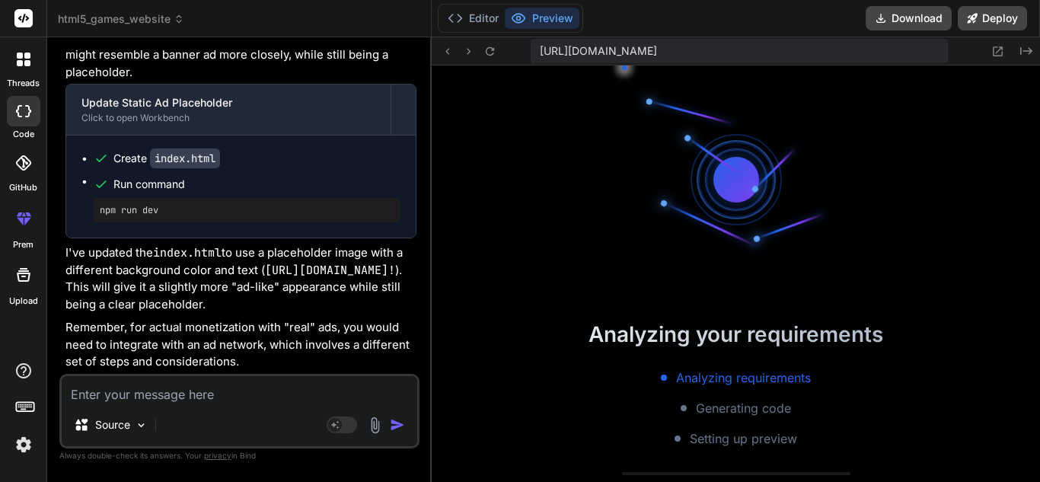
scroll to position [1433, 0]
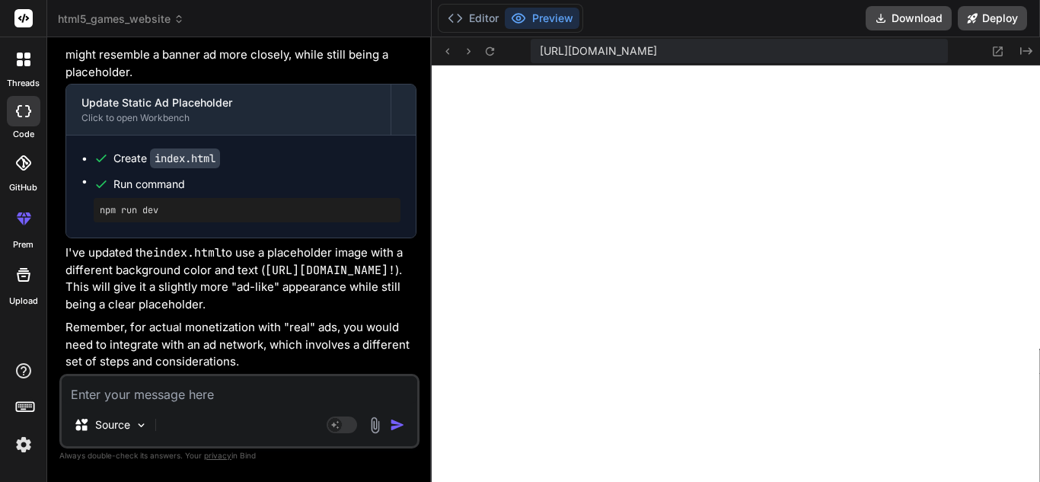
click at [158, 409] on div "Source Agent Mode. When this toggle is activated, AI automatically makes decisi…" at bounding box center [239, 411] width 360 height 75
click at [158, 401] on textarea at bounding box center [240, 389] width 356 height 27
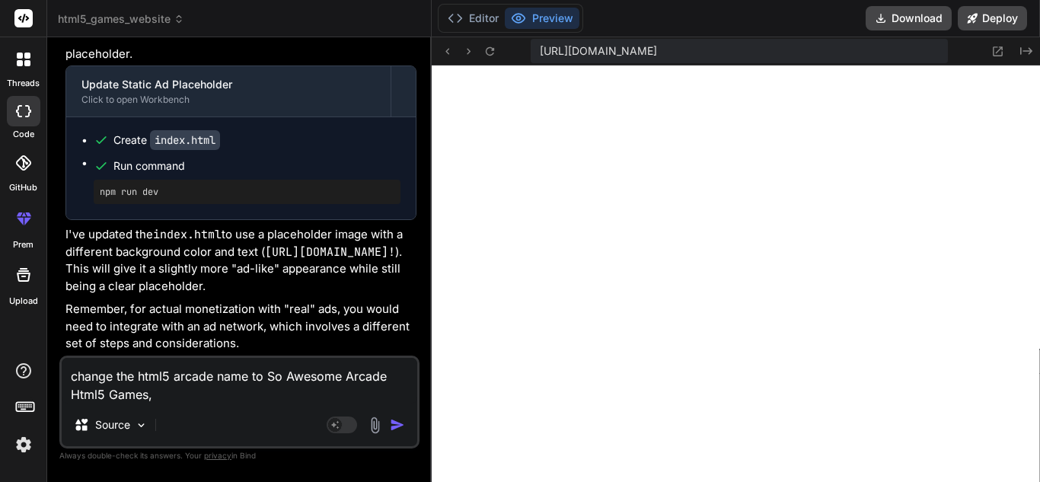
click at [210, 401] on textarea "change the html5 arcade name to So Awesome Arcade Html5 Games," at bounding box center [240, 381] width 356 height 46
click at [232, 410] on div "Source" at bounding box center [240, 428] width 356 height 37
click at [230, 390] on textarea "change the html5 arcade name to So Awesome Arcade Html5 Games," at bounding box center [240, 381] width 356 height 46
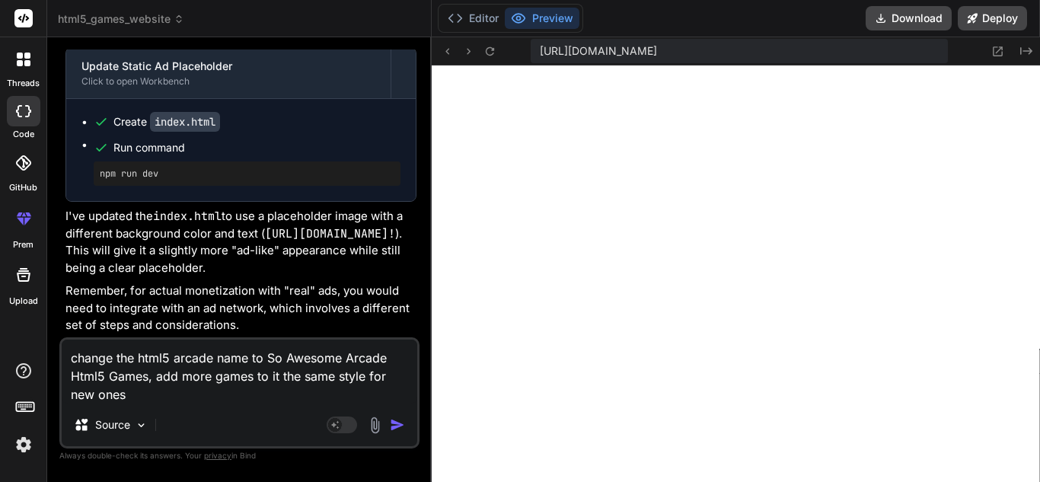
click at [403, 417] on img "button" at bounding box center [397, 424] width 15 height 15
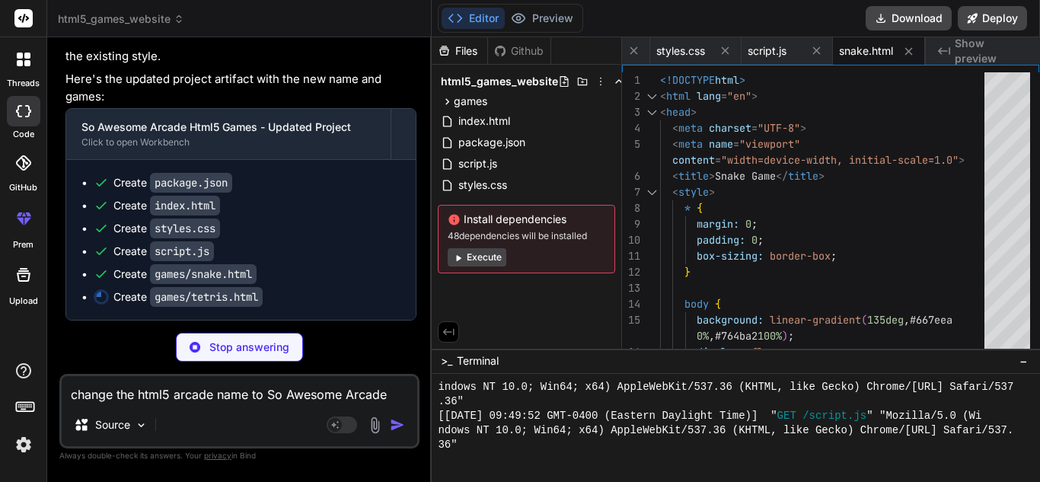
scroll to position [3631, 0]
click at [142, 398] on textarea "change the html5 arcade name to So Awesome Arcade Html5 Games, add more games t…" at bounding box center [240, 389] width 356 height 27
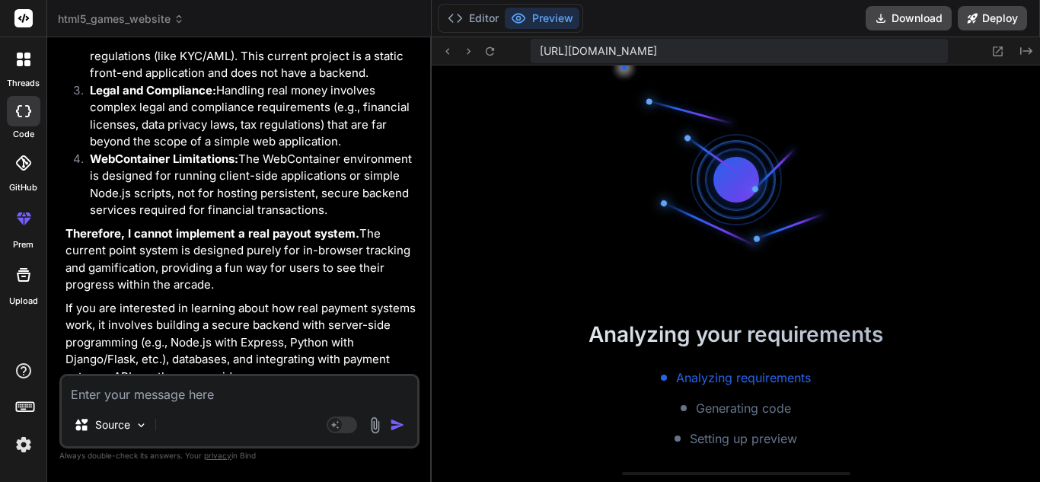
scroll to position [2981, 0]
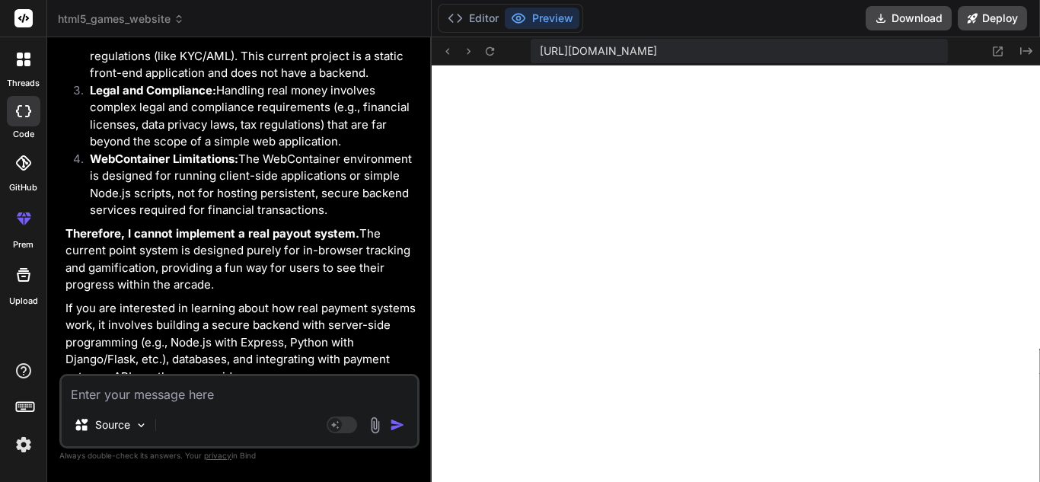
click at [252, 395] on textarea at bounding box center [240, 389] width 356 height 27
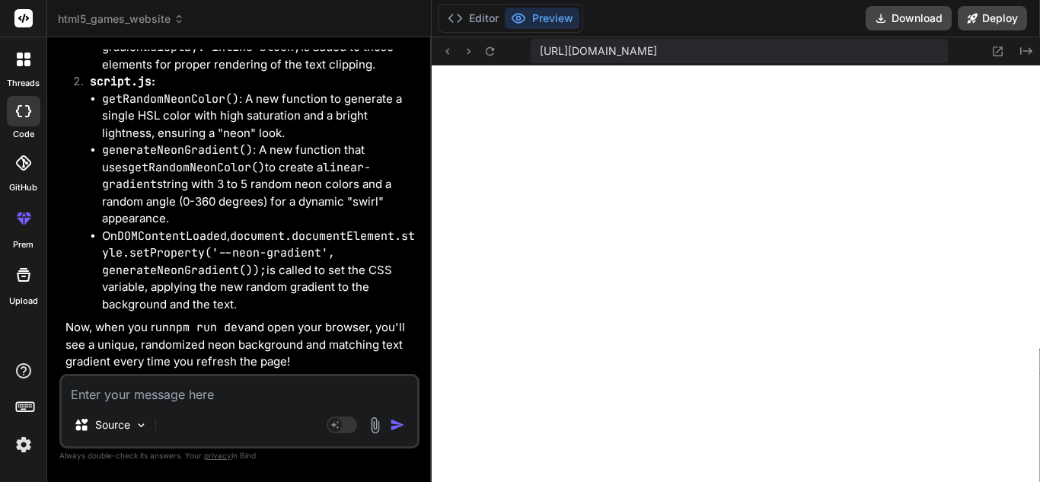
scroll to position [7043, 0]
click at [503, 59] on div "[URL][DOMAIN_NAME] Created with Pixso." at bounding box center [736, 51] width 609 height 28
click at [491, 49] on icon at bounding box center [490, 51] width 13 height 13
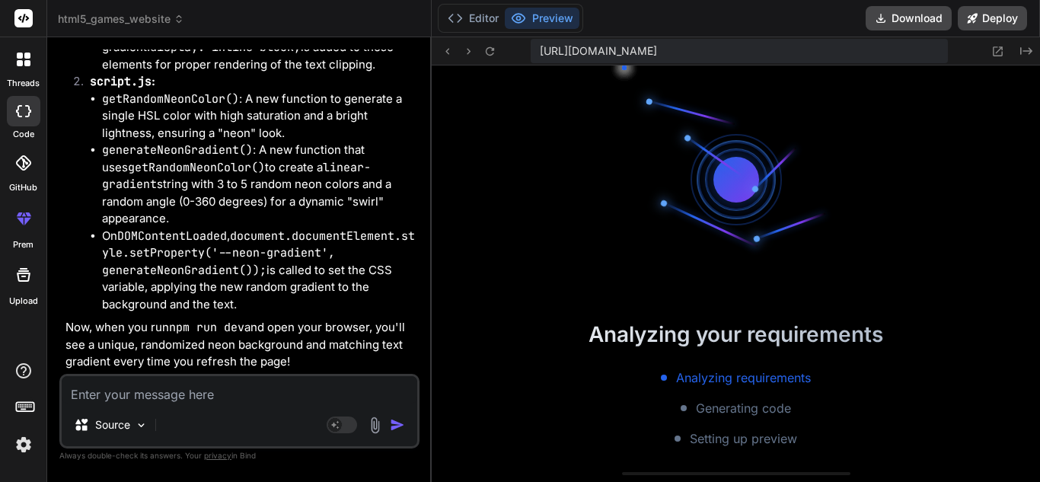
scroll to position [3965, 0]
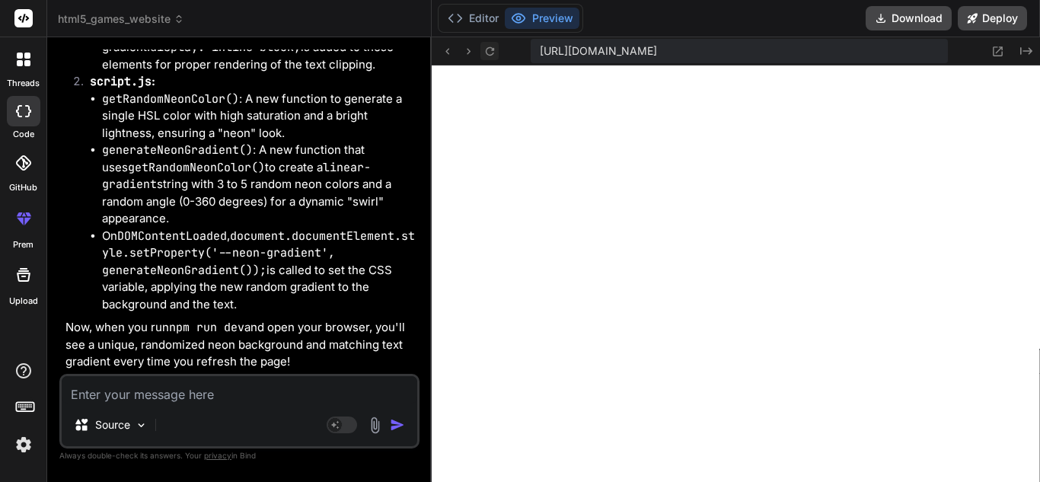
click at [491, 50] on icon at bounding box center [490, 51] width 13 height 13
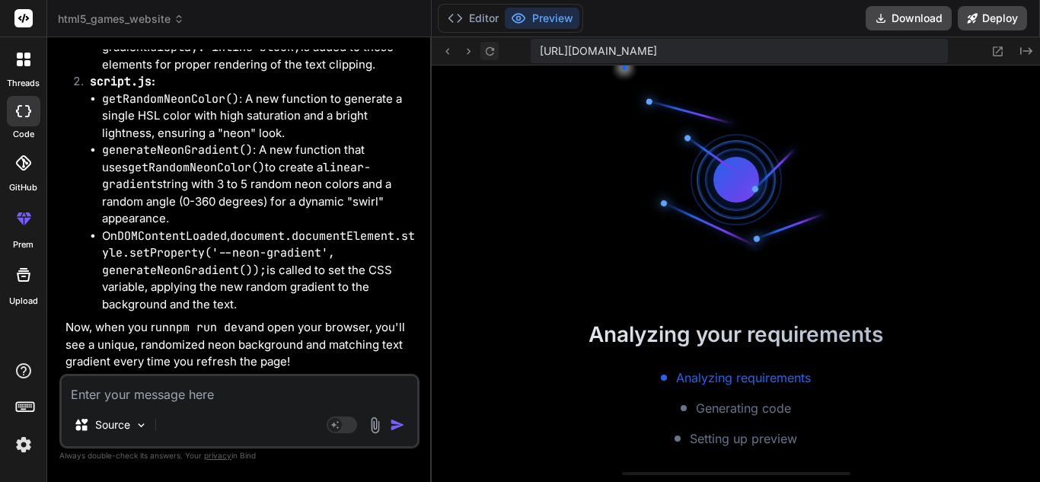
scroll to position [4312, 0]
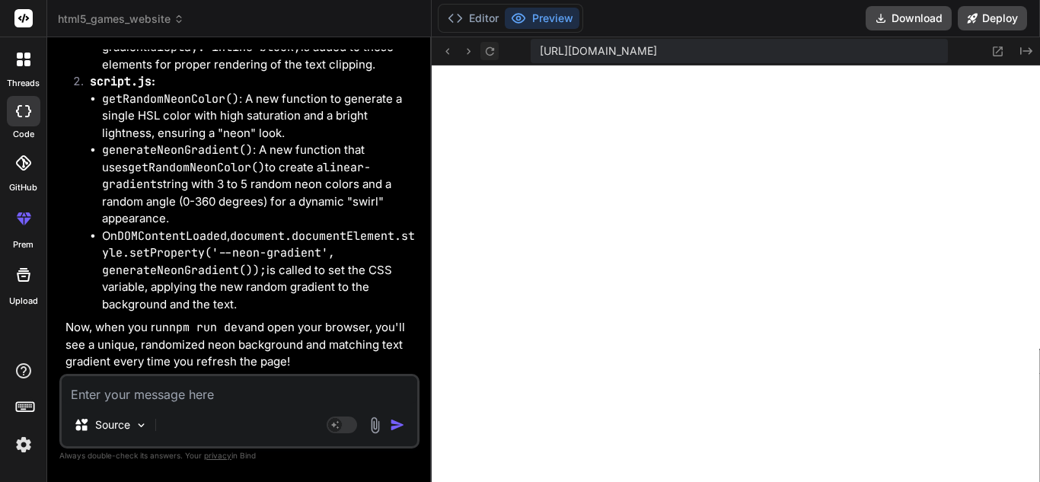
click at [491, 50] on icon at bounding box center [490, 51] width 13 height 13
click at [490, 46] on icon at bounding box center [490, 51] width 13 height 13
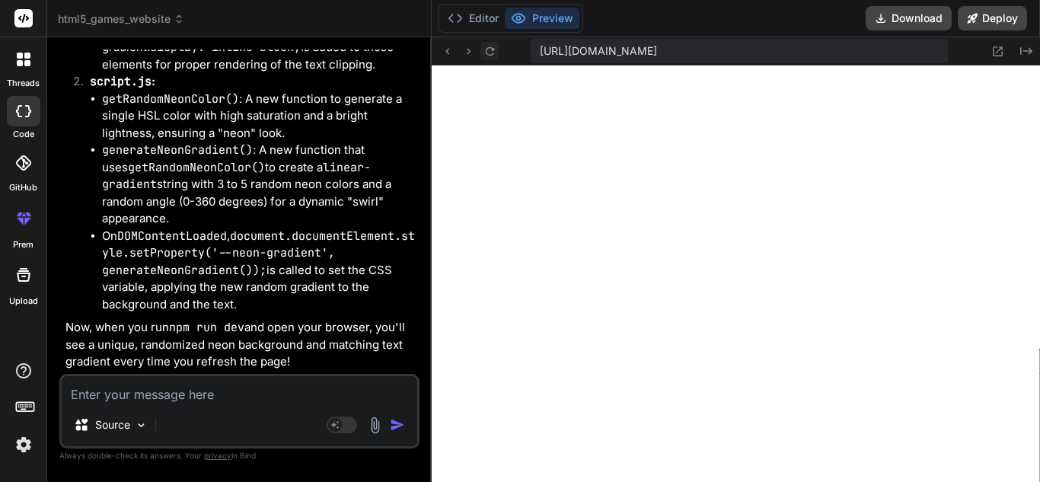
click at [488, 47] on icon at bounding box center [490, 51] width 13 height 13
click at [488, 47] on icon at bounding box center [490, 50] width 8 height 8
click at [487, 49] on icon at bounding box center [490, 50] width 8 height 8
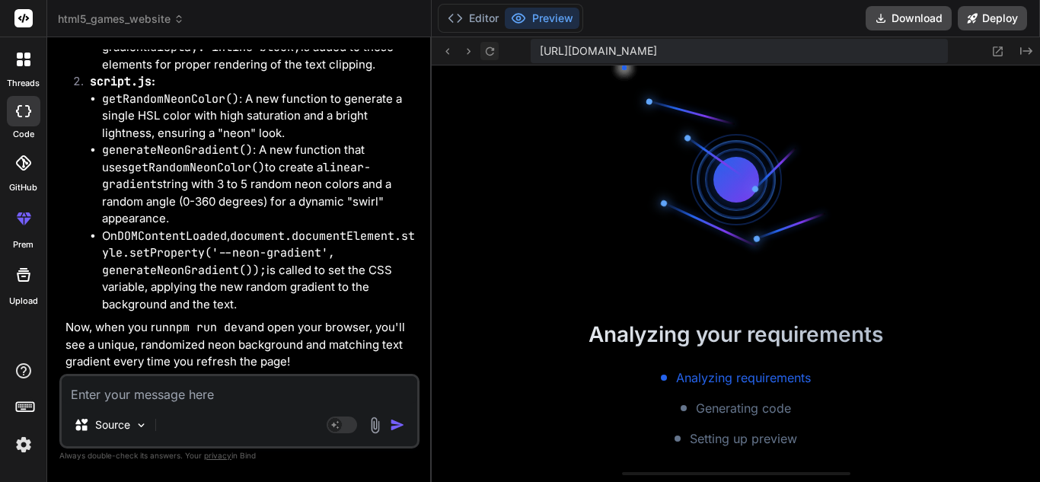
scroll to position [5354, 0]
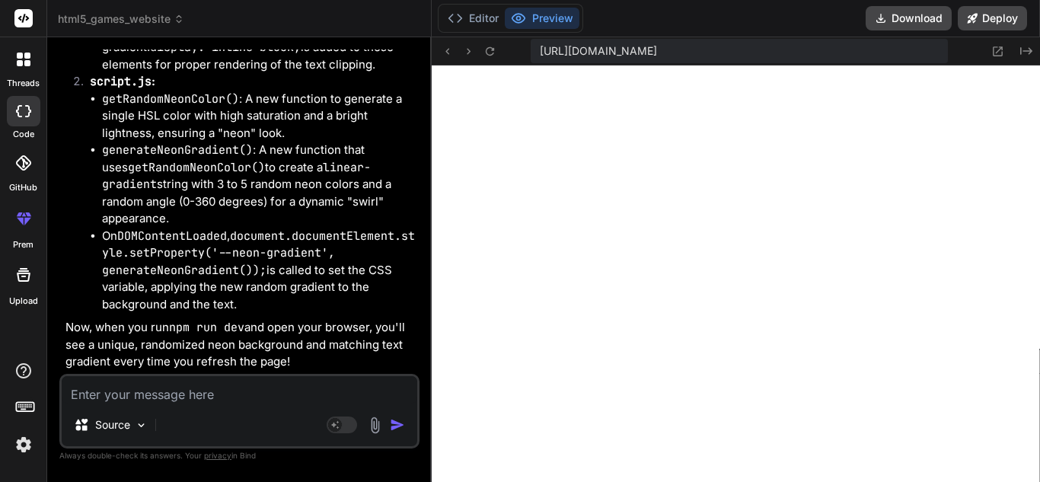
click at [248, 383] on textarea at bounding box center [240, 389] width 356 height 27
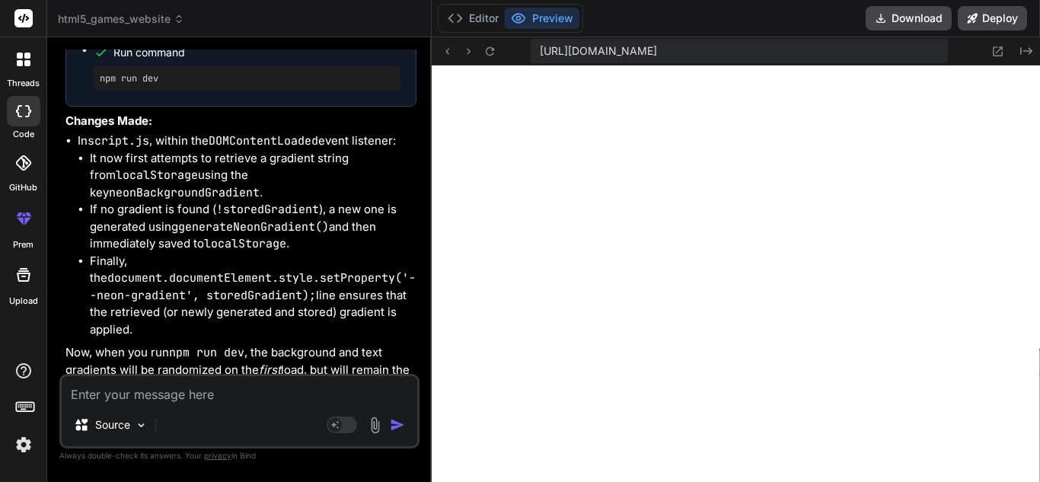
scroll to position [7829, 0]
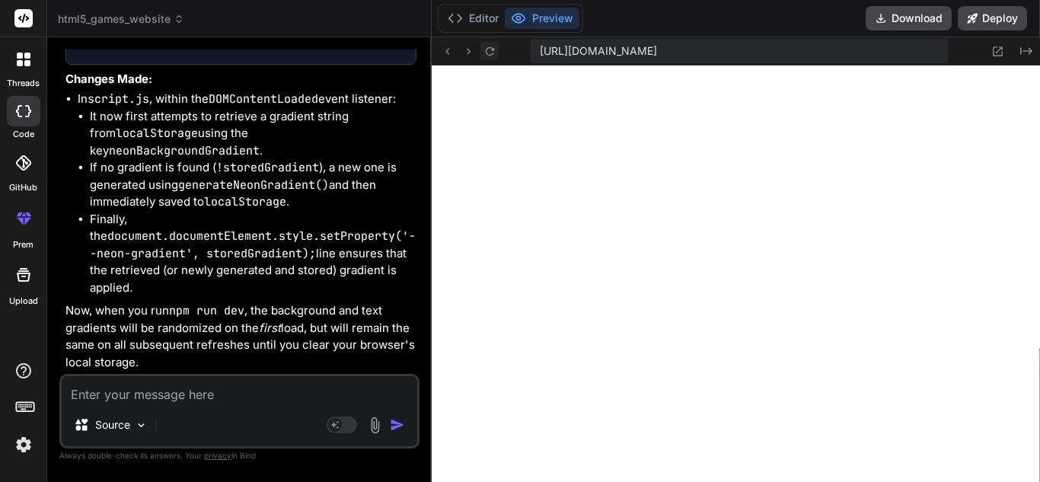
click at [497, 56] on button at bounding box center [490, 51] width 18 height 18
click at [497, 58] on button at bounding box center [490, 51] width 18 height 18
click at [494, 59] on button at bounding box center [490, 51] width 18 height 18
click at [204, 398] on textarea at bounding box center [240, 389] width 356 height 27
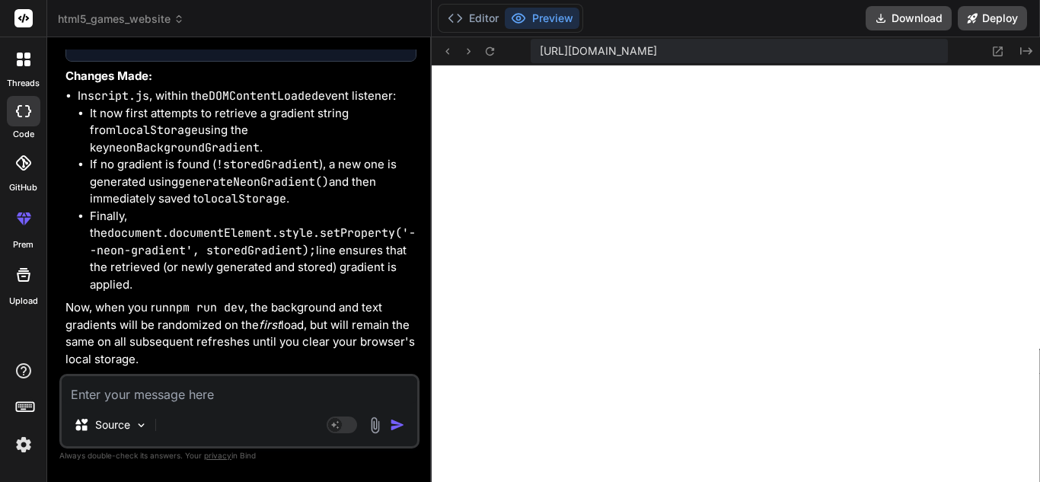
scroll to position [7987, 0]
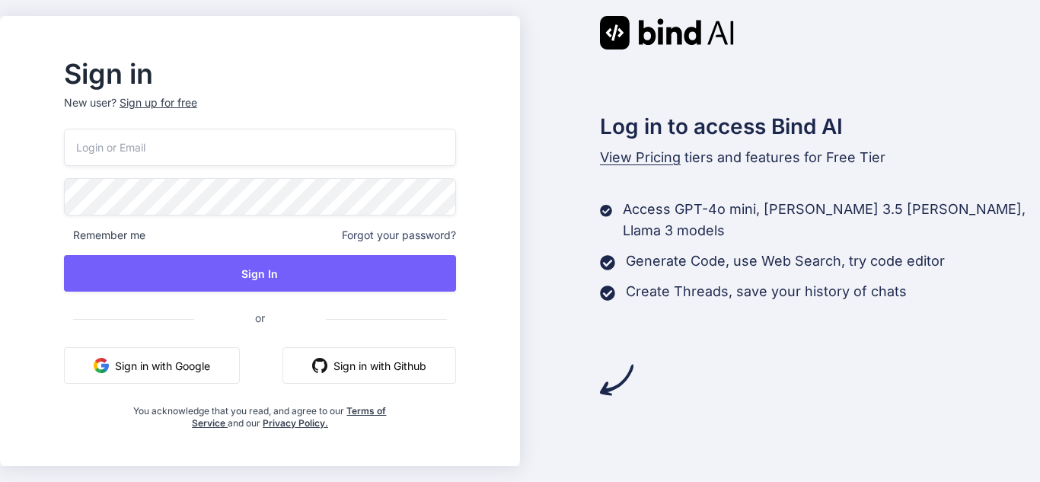
click at [232, 377] on button "Sign in with Google" at bounding box center [152, 365] width 176 height 37
